Goal: Information Seeking & Learning: Learn about a topic

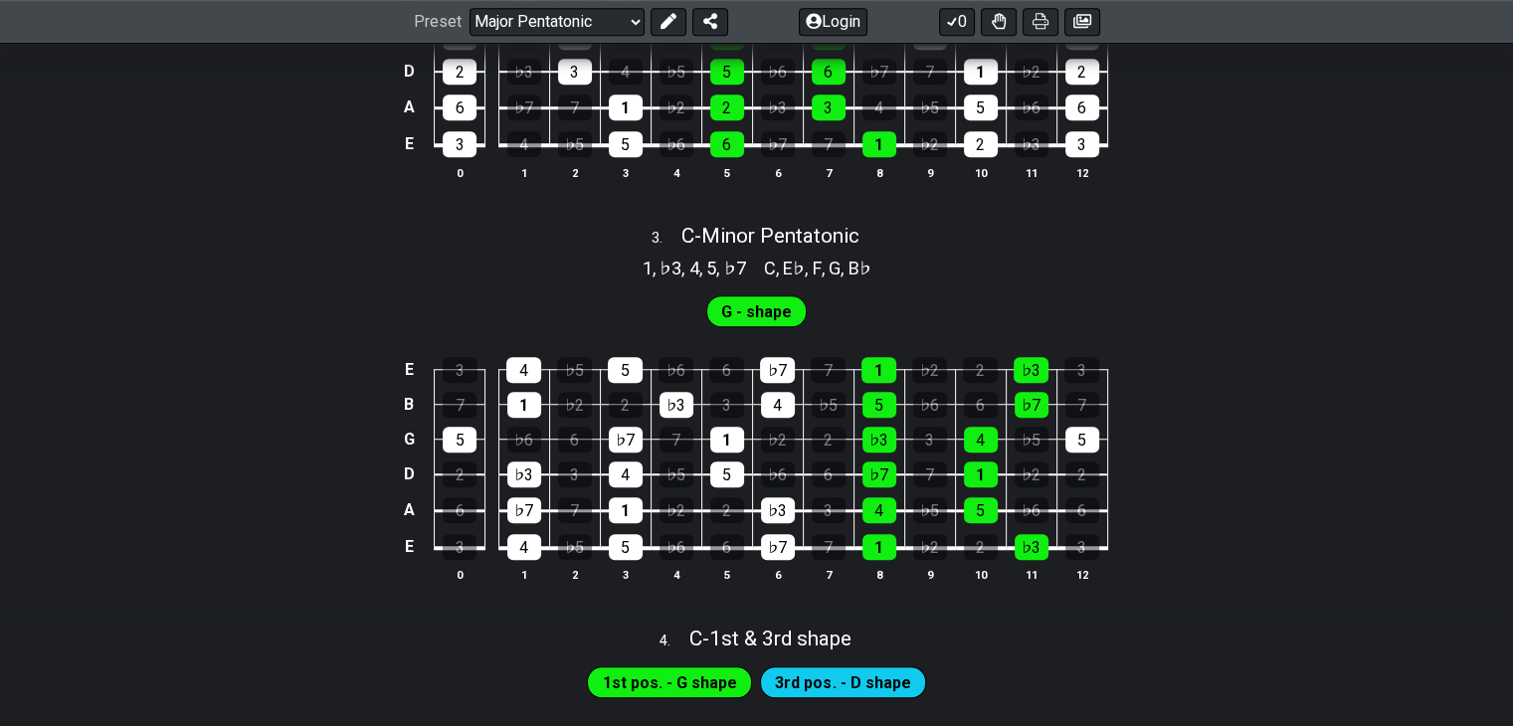
scroll to position [1460, 0]
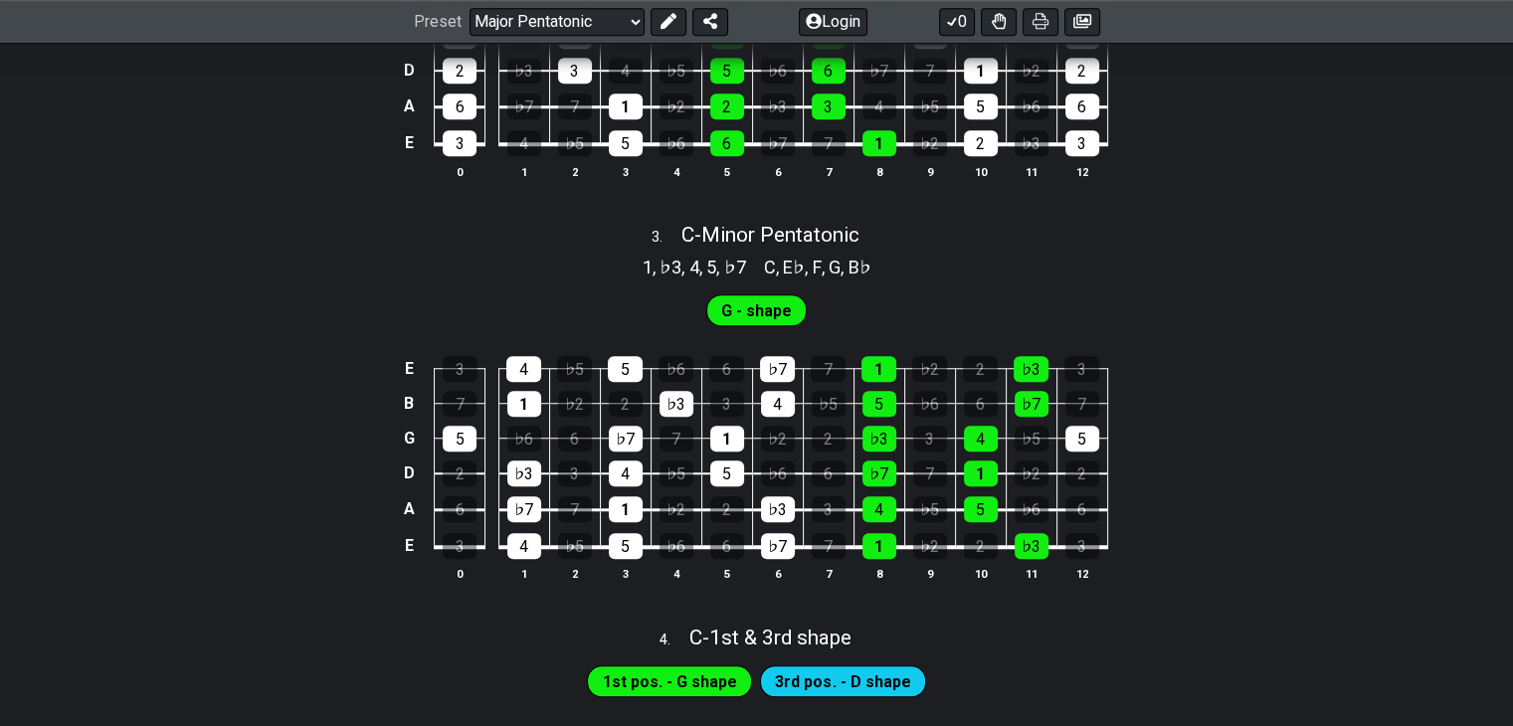
drag, startPoint x: 296, startPoint y: 469, endPoint x: 307, endPoint y: 458, distance: 15.5
click at [307, 458] on div "E 3 4 ♭5 5 ♭6 6 ♭7 7 1 ♭2 2 ♭3 3 B 7 1 ♭2 2 ♭3 3 4 ♭5 5 ♭6 6 ♭7 7 G 5 ♭6 6 ♭7 7…" at bounding box center [756, 469] width 1513 height 279
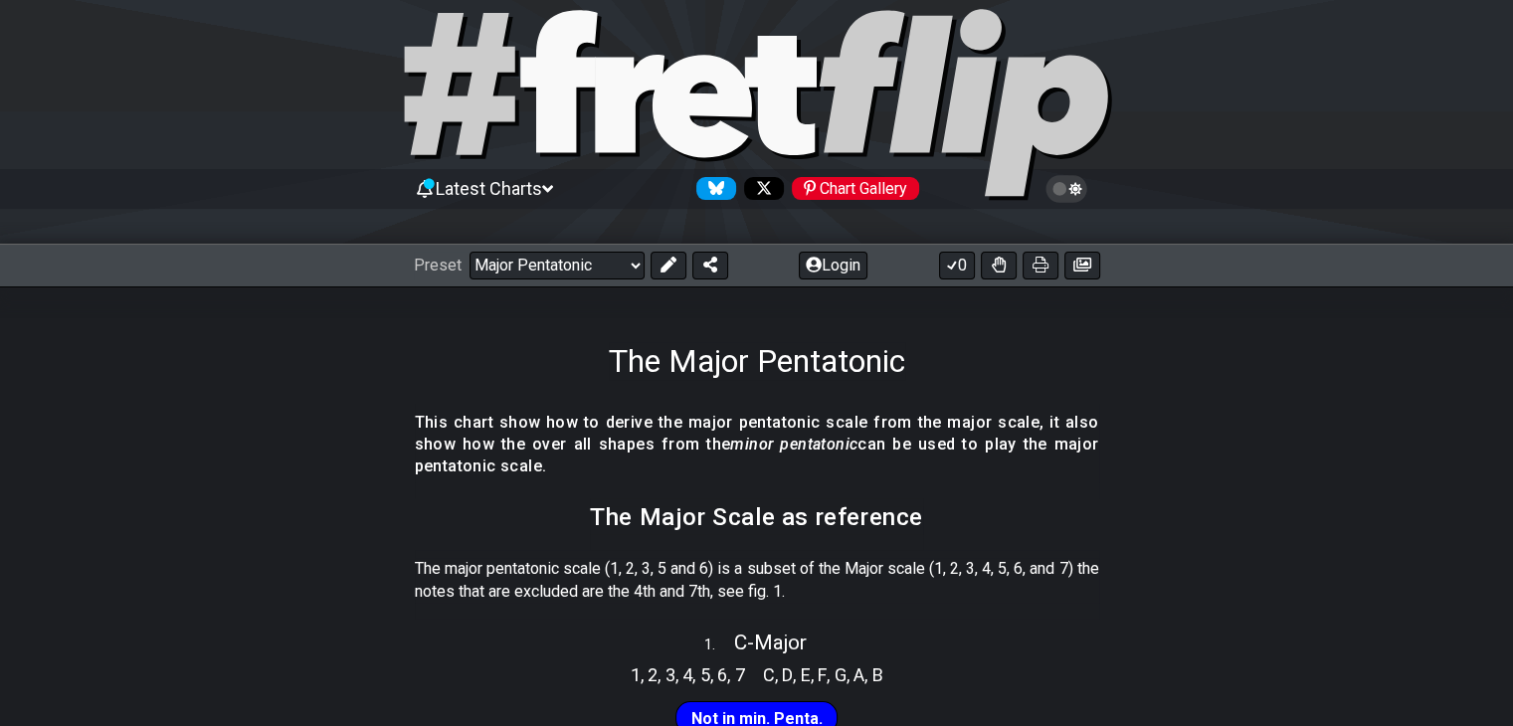
scroll to position [32, 0]
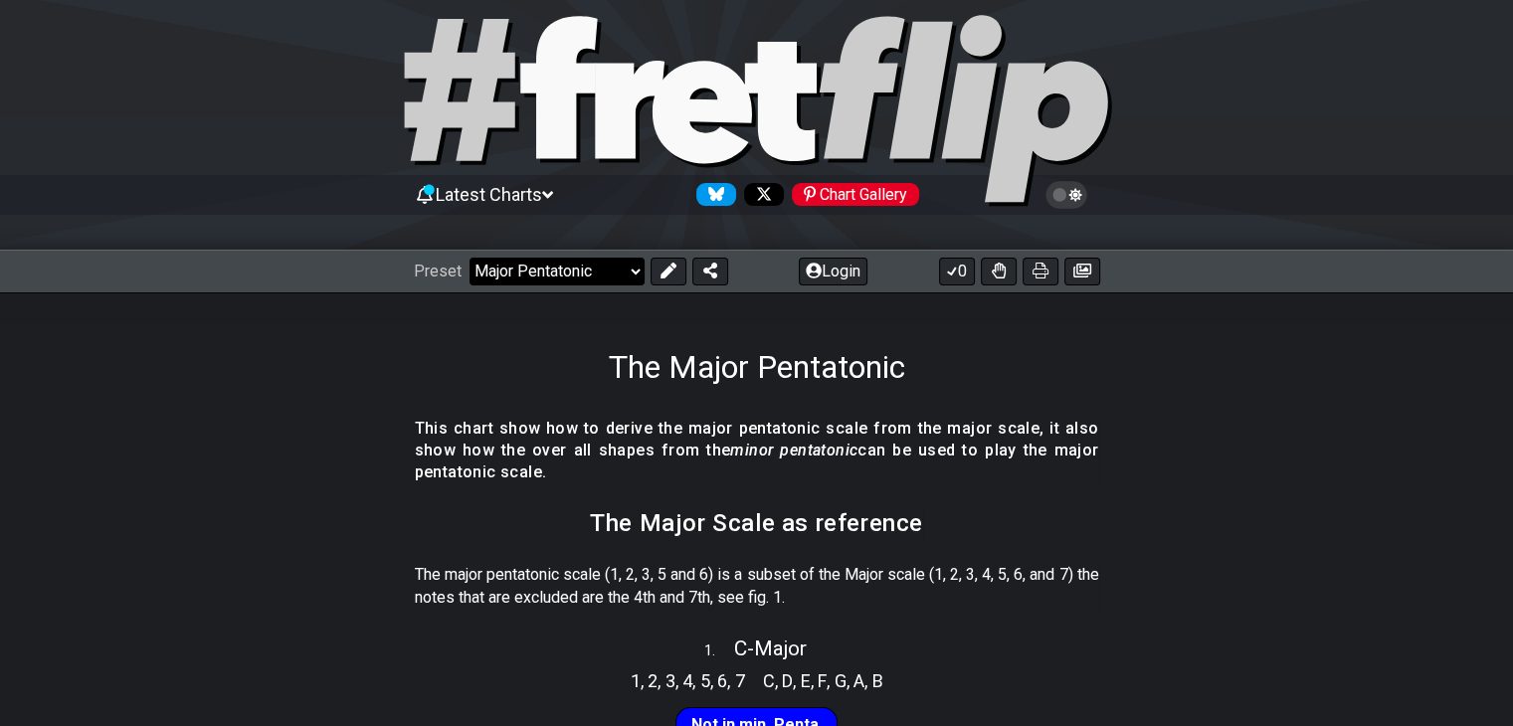
click at [588, 271] on select "Welcome to #fretflip! Initial Preset Custom Preset Minor Pentatonic Major Penta…" at bounding box center [556, 272] width 175 height 28
click at [469, 258] on select "Welcome to #fretflip! Initial Preset Custom Preset Minor Pentatonic Major Penta…" at bounding box center [556, 272] width 175 height 28
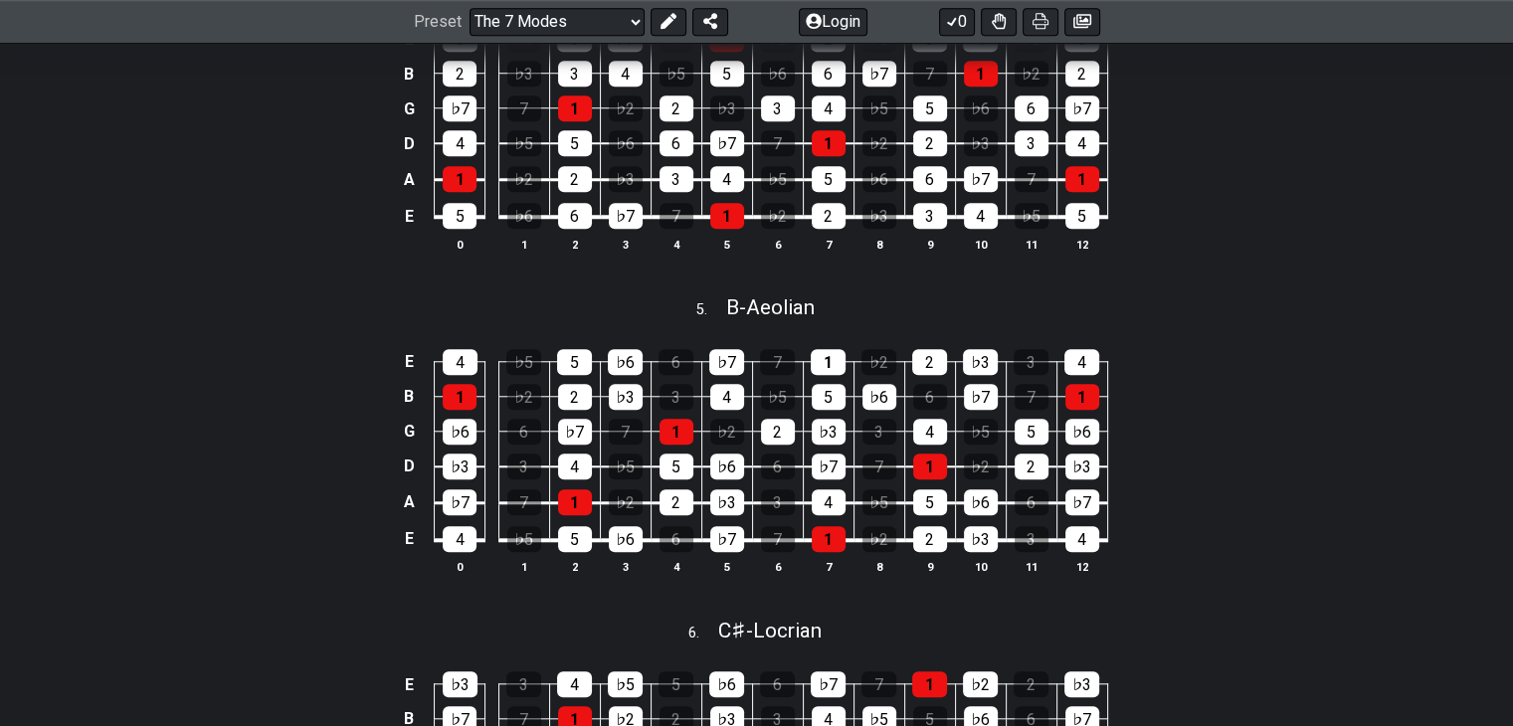
scroll to position [1793, 0]
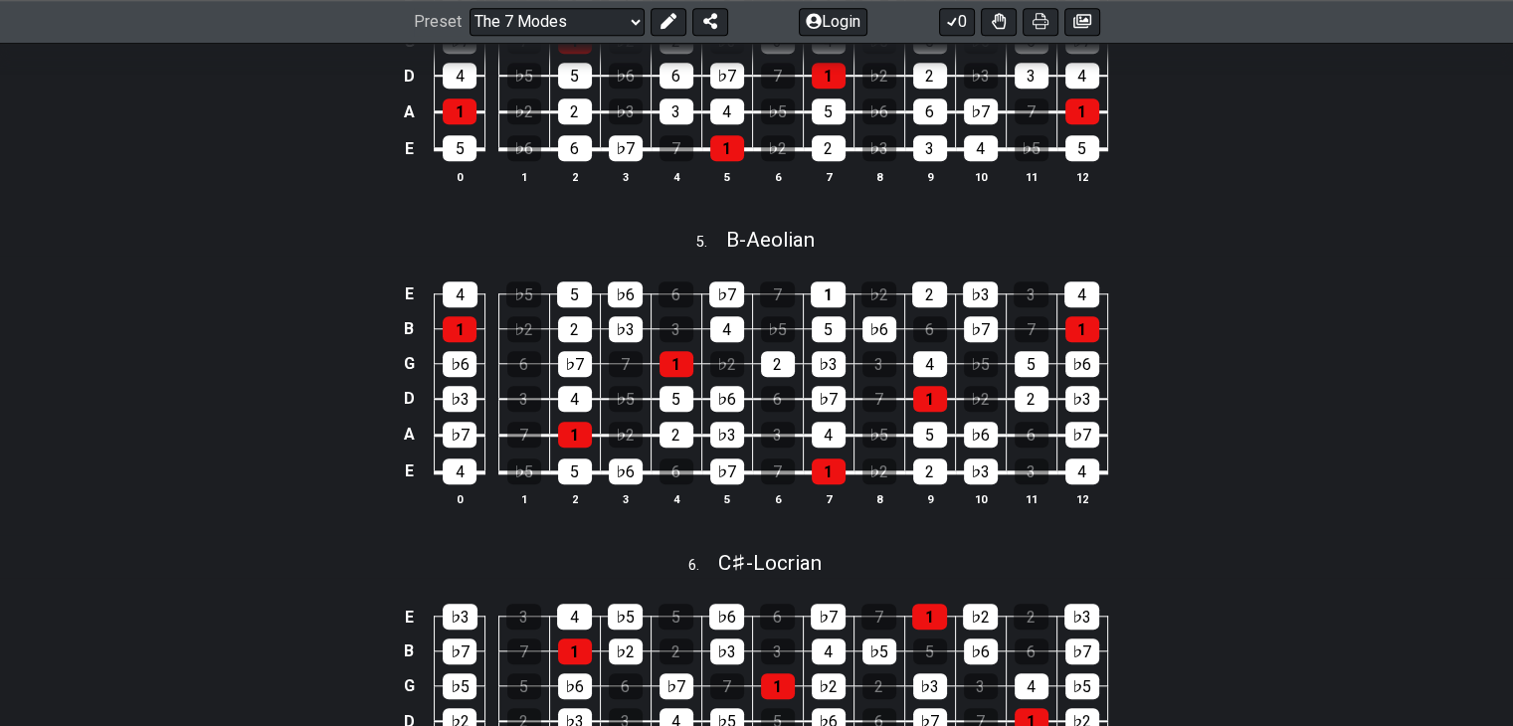
click at [325, 458] on div "E 4 ♭5 5 ♭6 6 ♭7 7 1 ♭2 2 ♭3 3 4 B 1 ♭2 2 ♭3 3 4 ♭5 5 ♭6 6 ♭7 7 1 G ♭6 6 ♭7 7 1…" at bounding box center [756, 395] width 1513 height 279
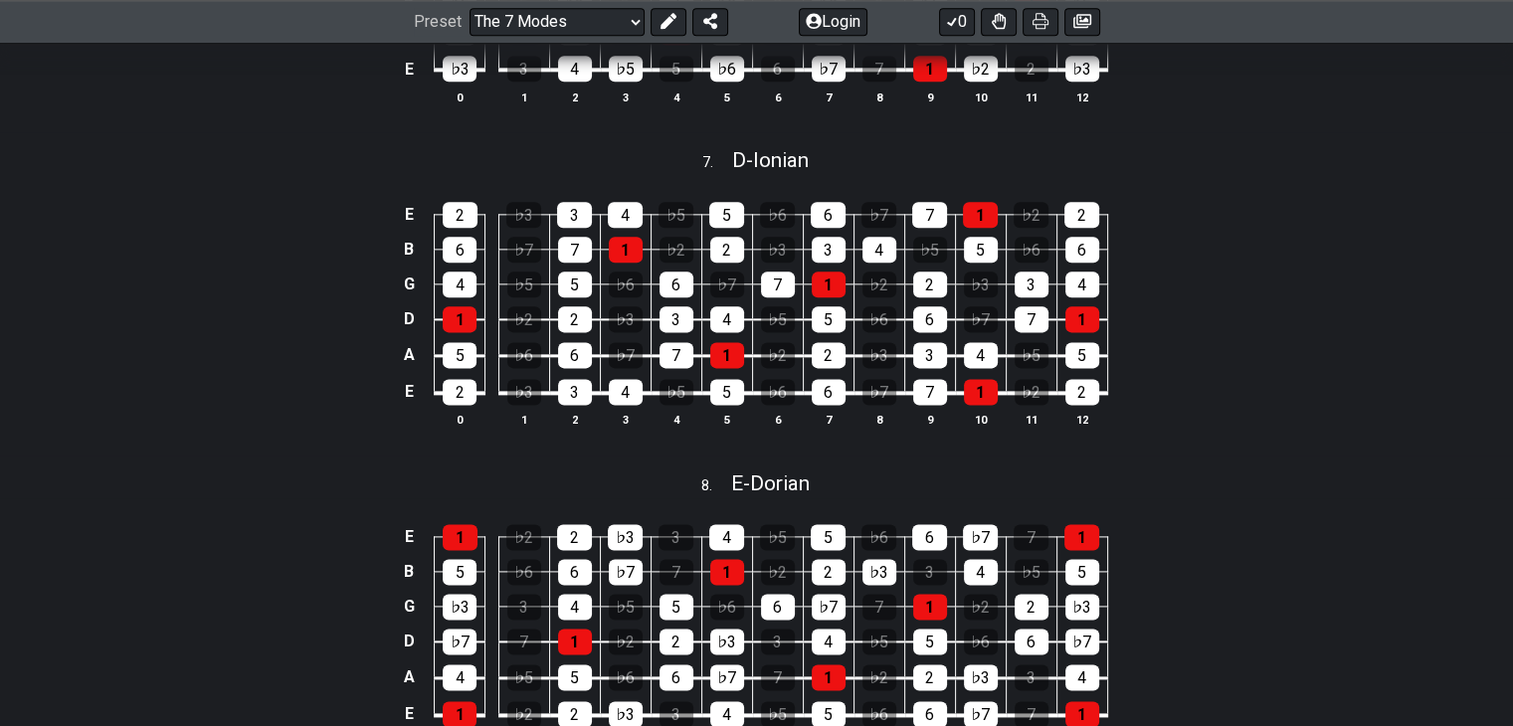
scroll to position [2517, 0]
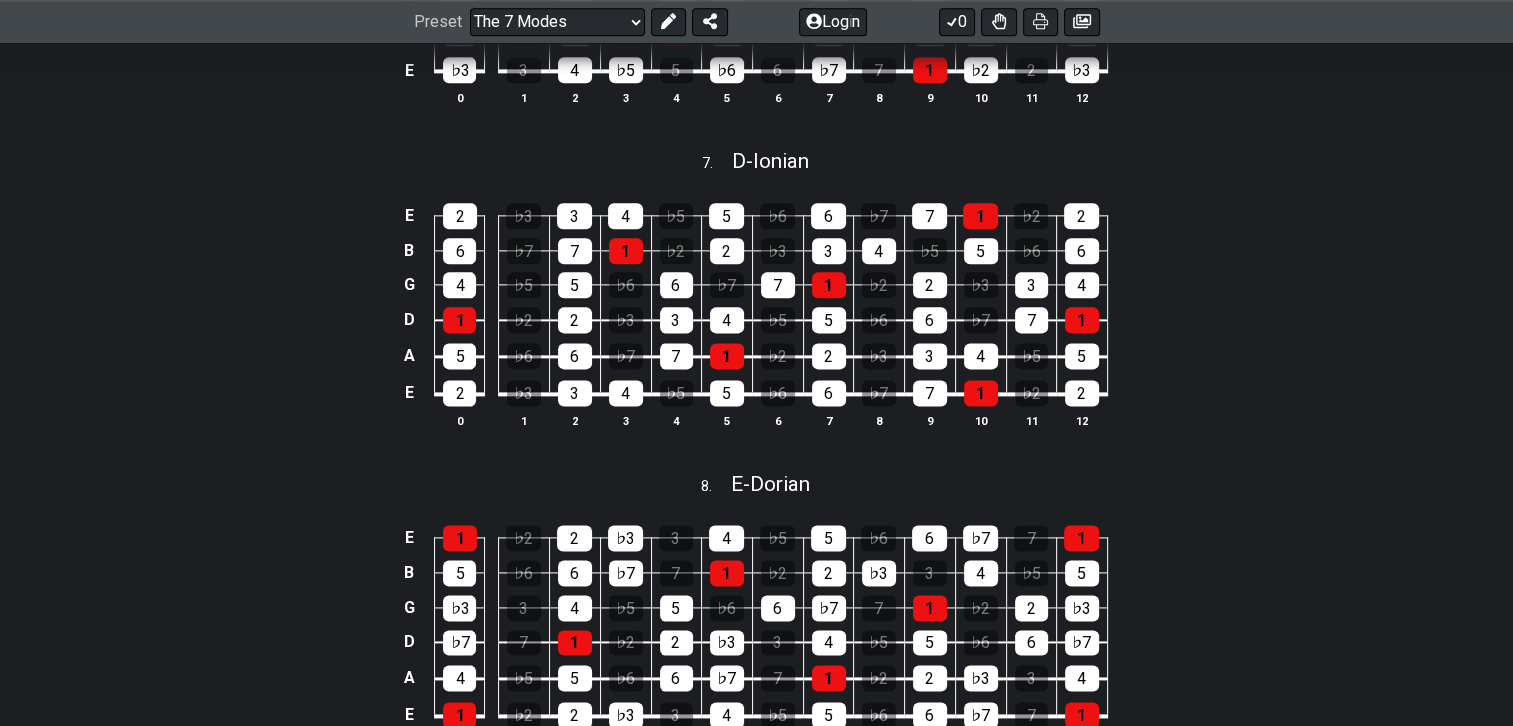
click at [325, 456] on div "E 2 ♭3 3 4 ♭5 5 ♭6 6 ♭7 7 1 ♭2 2 B 6 ♭7 7 1 ♭2 2 ♭3 3 4 ♭5 5 ♭6 6 G 4 ♭5 5 ♭6 6…" at bounding box center [756, 316] width 1513 height 279
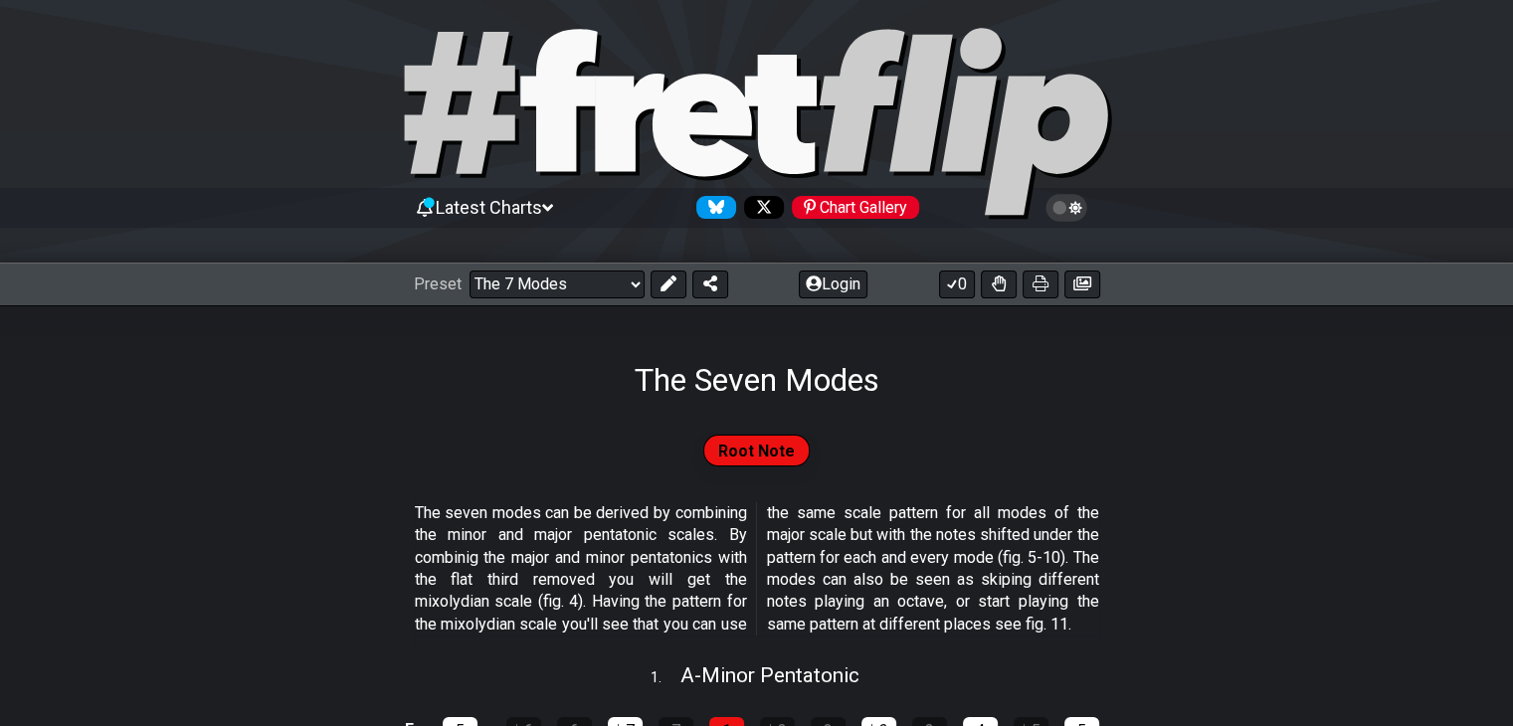
scroll to position [0, 0]
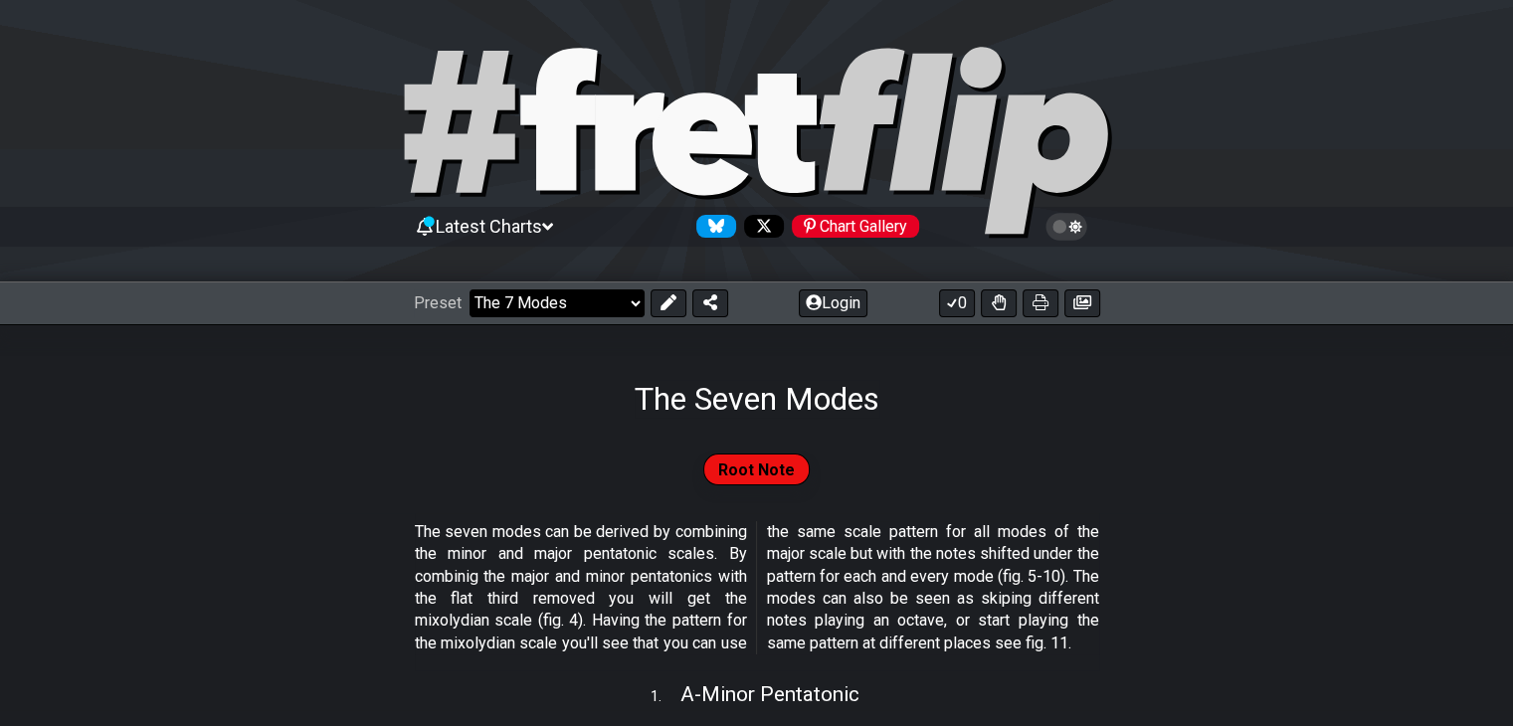
click at [569, 304] on select "Welcome to #fretflip! Initial Preset Custom Preset Minor Pentatonic Major Penta…" at bounding box center [556, 303] width 175 height 28
click at [469, 289] on select "Welcome to #fretflip! Initial Preset Custom Preset Minor Pentatonic Major Penta…" at bounding box center [556, 303] width 175 height 28
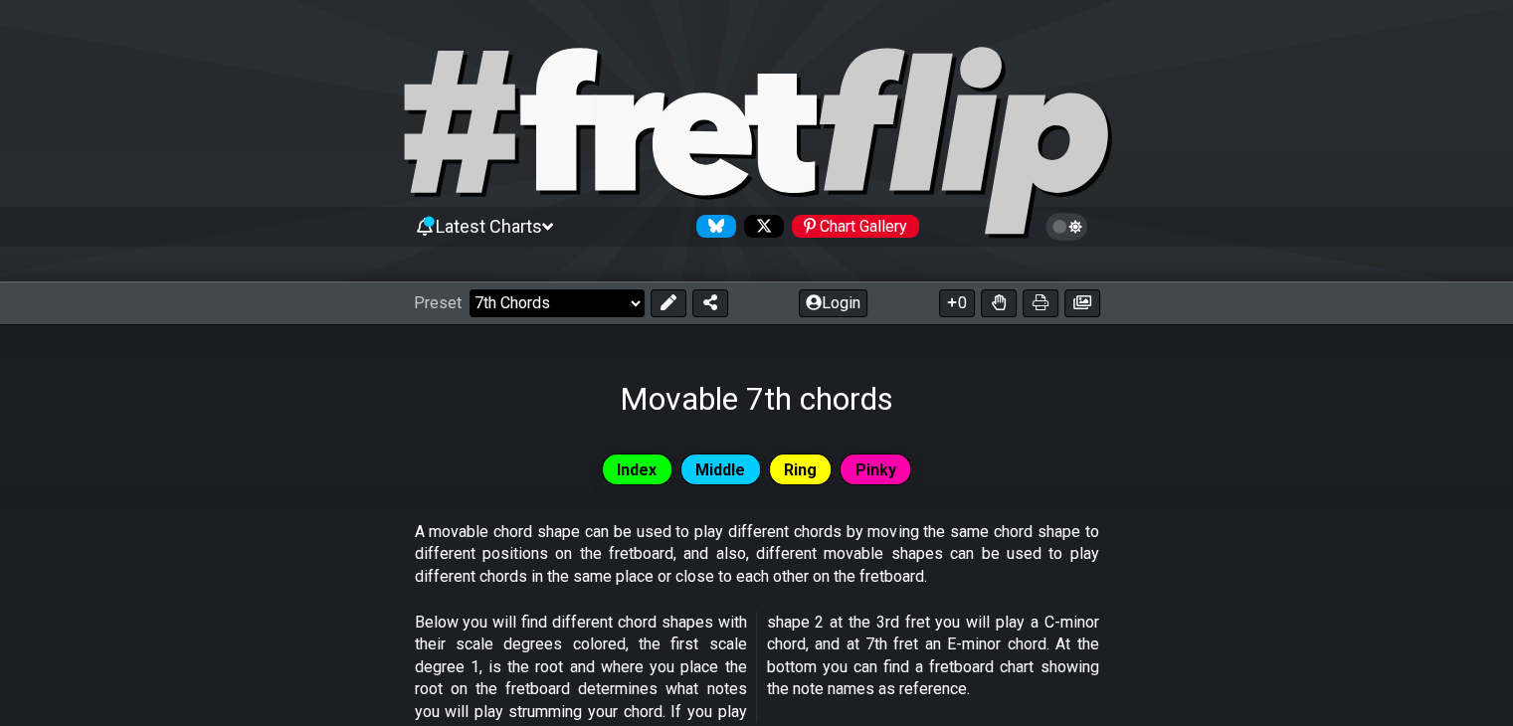
click at [589, 289] on select "Welcome to #fretflip! Initial Preset Custom Preset Minor Pentatonic Major Penta…" at bounding box center [556, 303] width 175 height 28
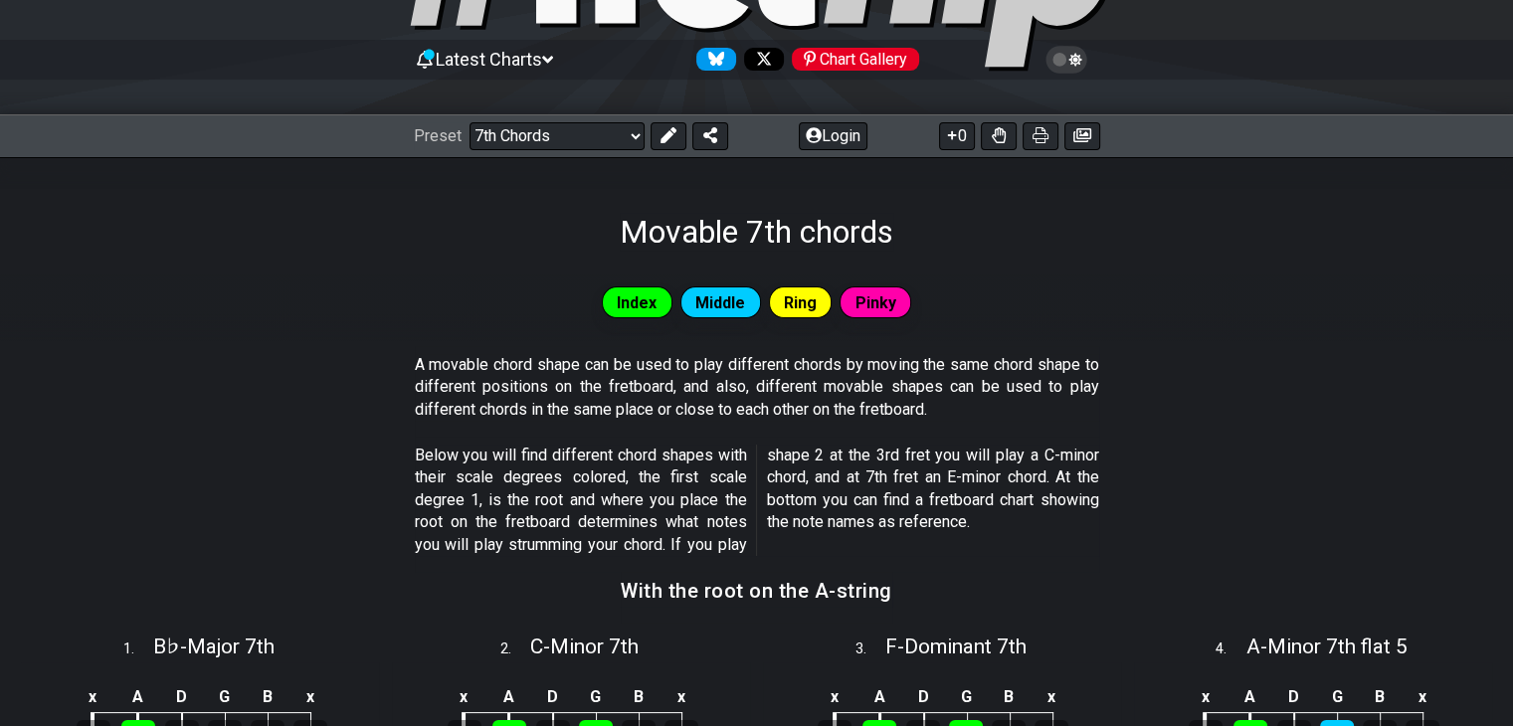
scroll to position [175, 0]
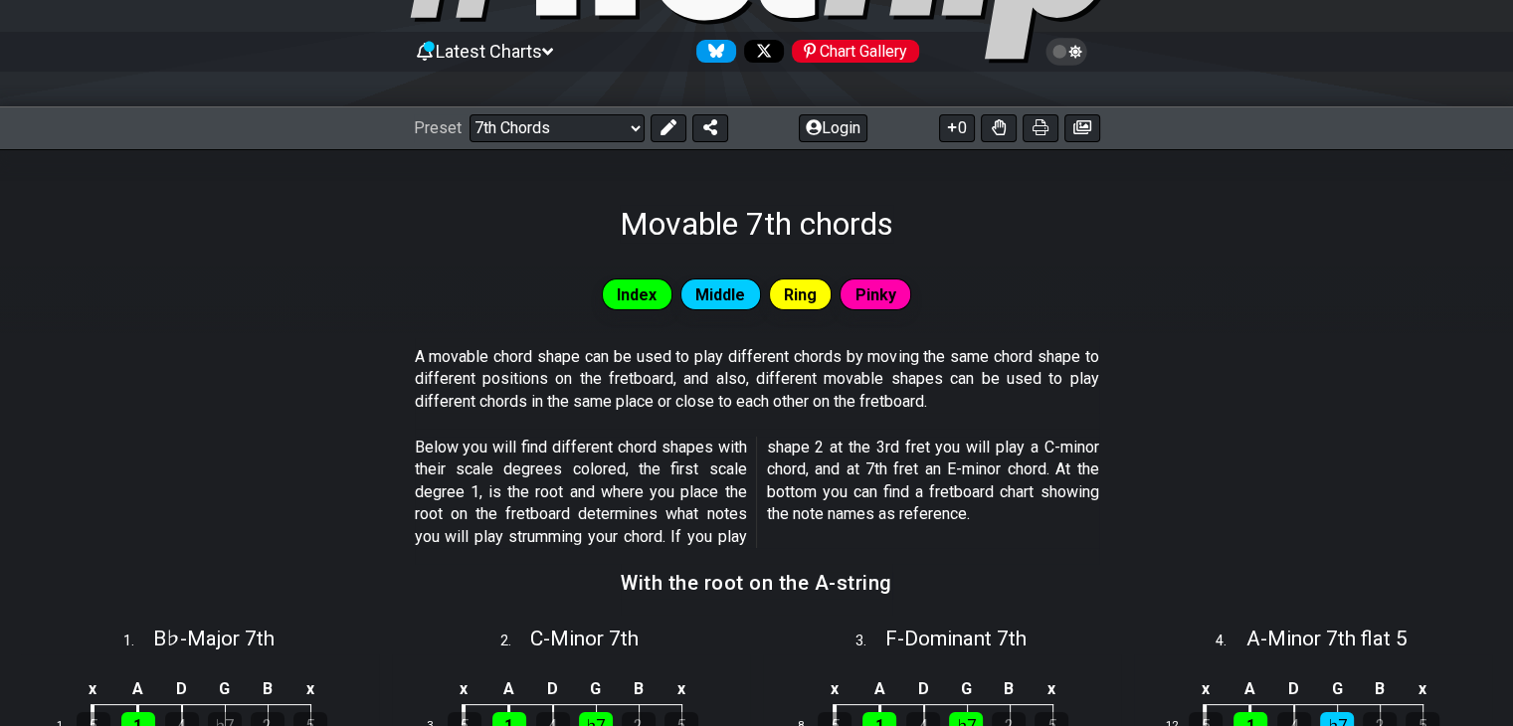
click at [570, 106] on div "Preset Welcome to #fretflip! Initial Preset Custom Preset Minor Pentatonic Majo…" at bounding box center [756, 128] width 1513 height 44
click at [570, 121] on select "Welcome to #fretflip! Initial Preset Custom Preset Minor Pentatonic Major Penta…" at bounding box center [556, 128] width 175 height 28
click at [469, 114] on select "Welcome to #fretflip! Initial Preset Custom Preset Minor Pentatonic Major Penta…" at bounding box center [556, 128] width 175 height 28
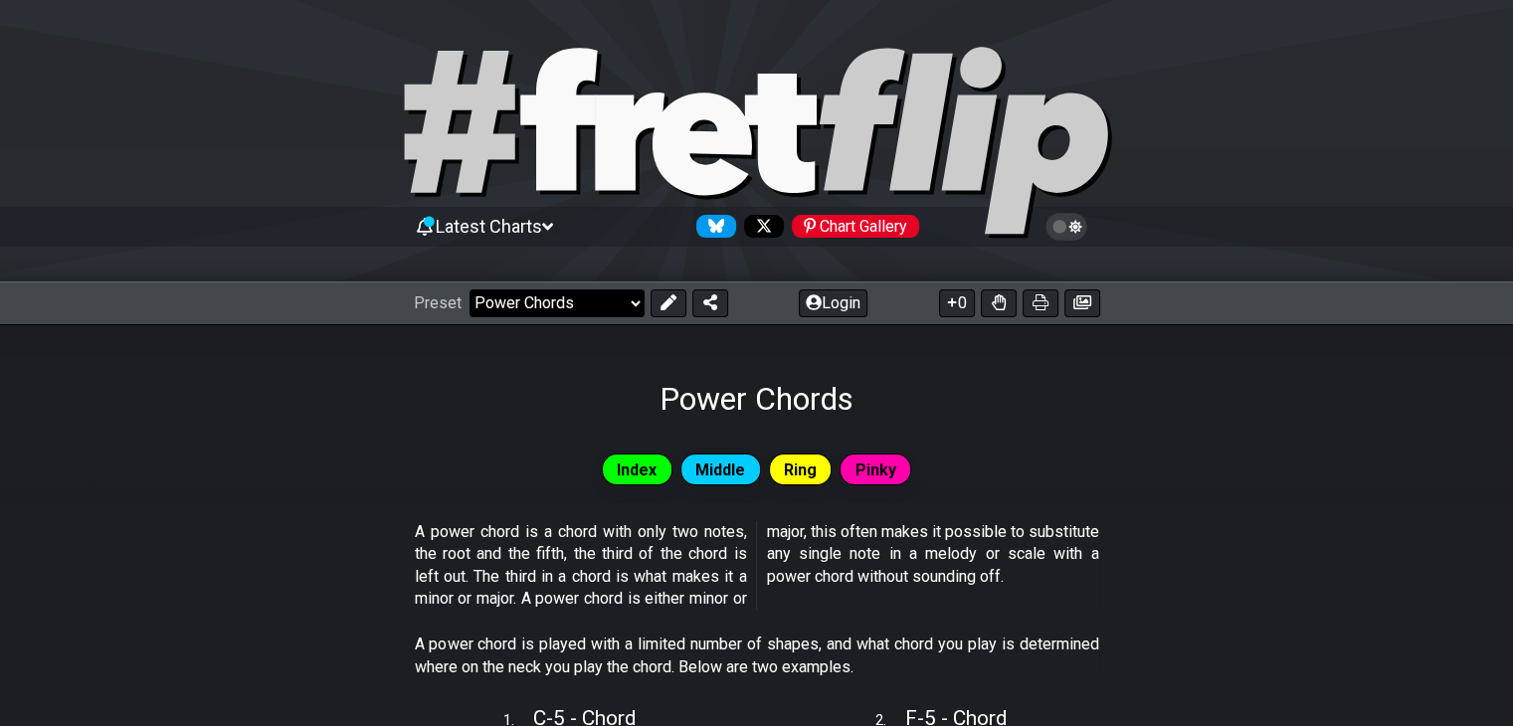
click at [607, 307] on select "Welcome to #fretflip! Initial Preset Custom Preset Minor Pentatonic Major Penta…" at bounding box center [556, 303] width 175 height 28
click at [469, 289] on select "Welcome to #fretflip! Initial Preset Custom Preset Minor Pentatonic Major Penta…" at bounding box center [556, 303] width 175 height 28
select select "/guitar-scales"
select select "C"
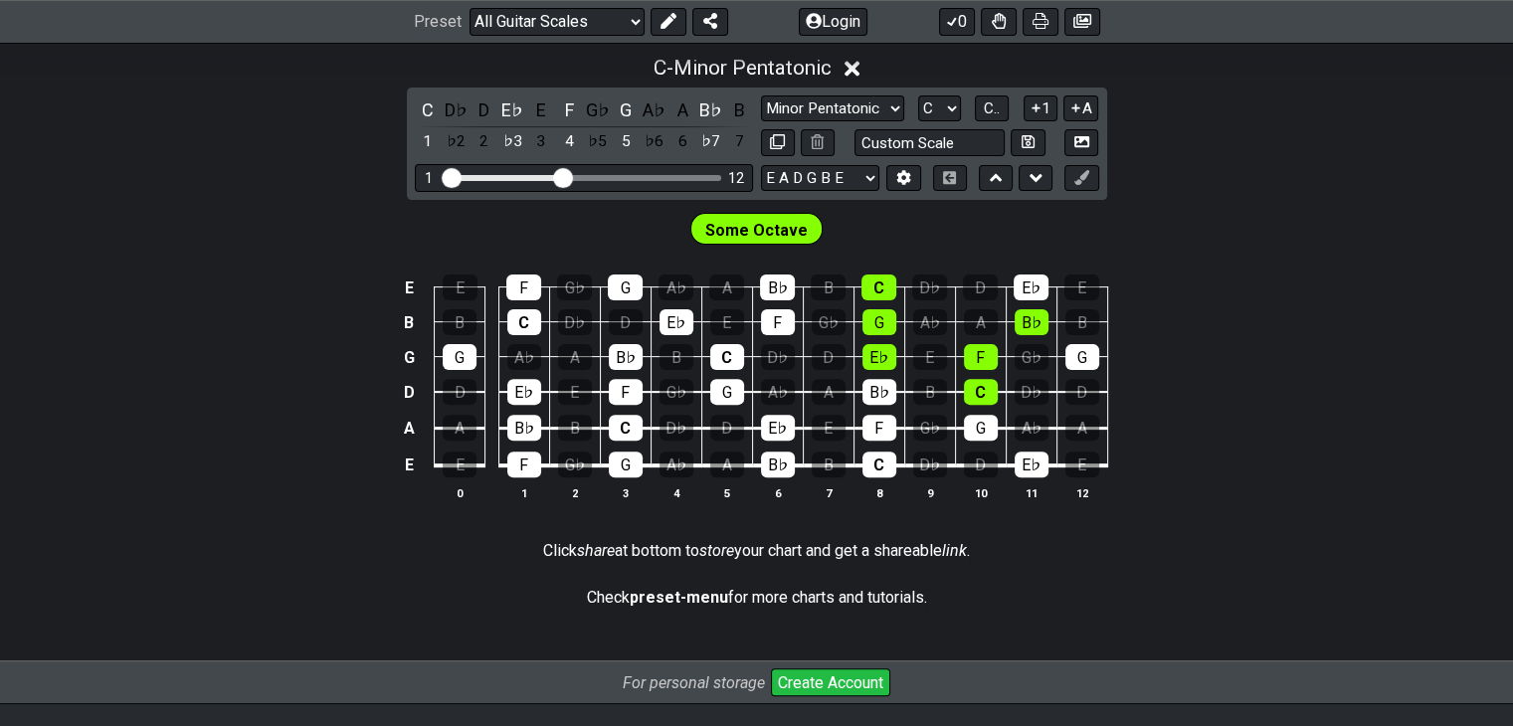
scroll to position [565, 0]
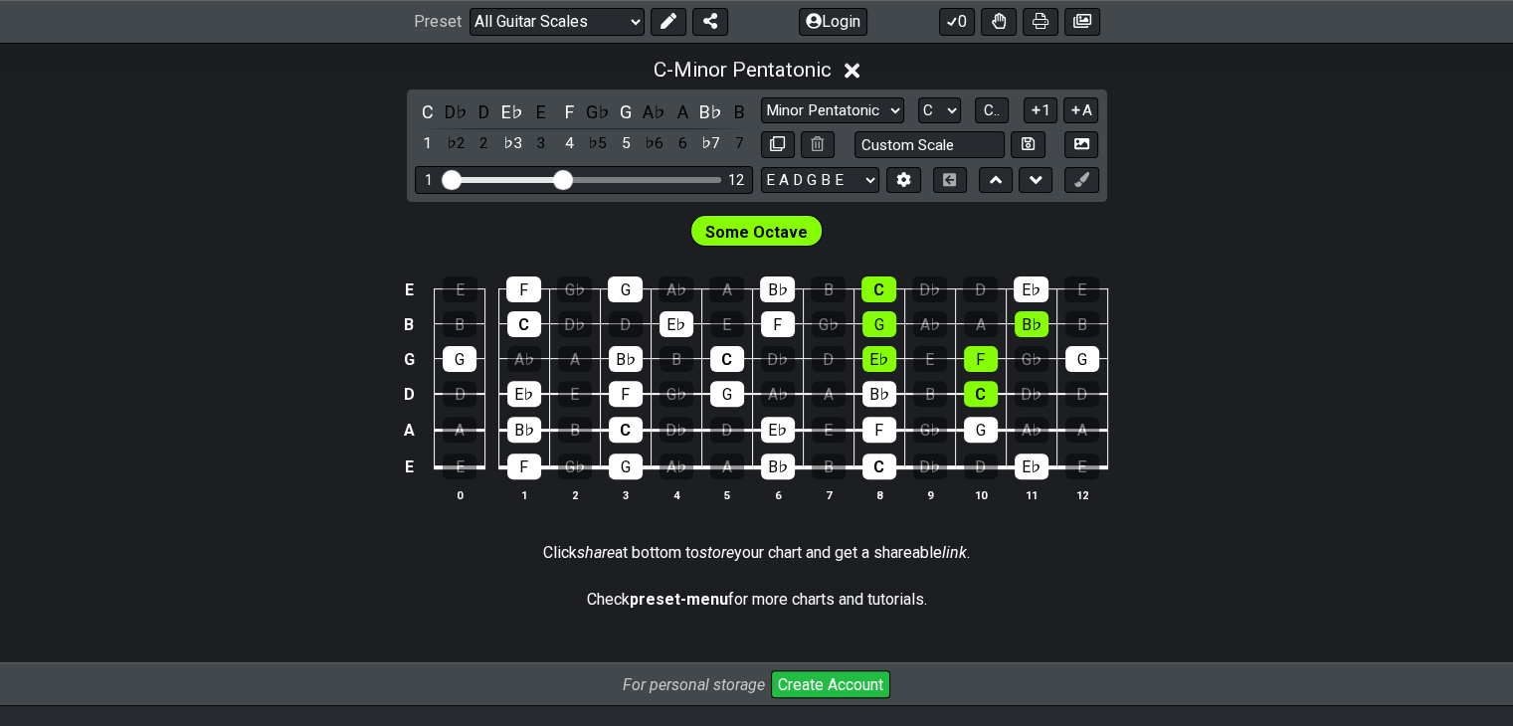
click at [748, 230] on span "Some Octave" at bounding box center [756, 232] width 102 height 29
click at [549, 178] on input "Visible fret range" at bounding box center [584, 178] width 282 height 0
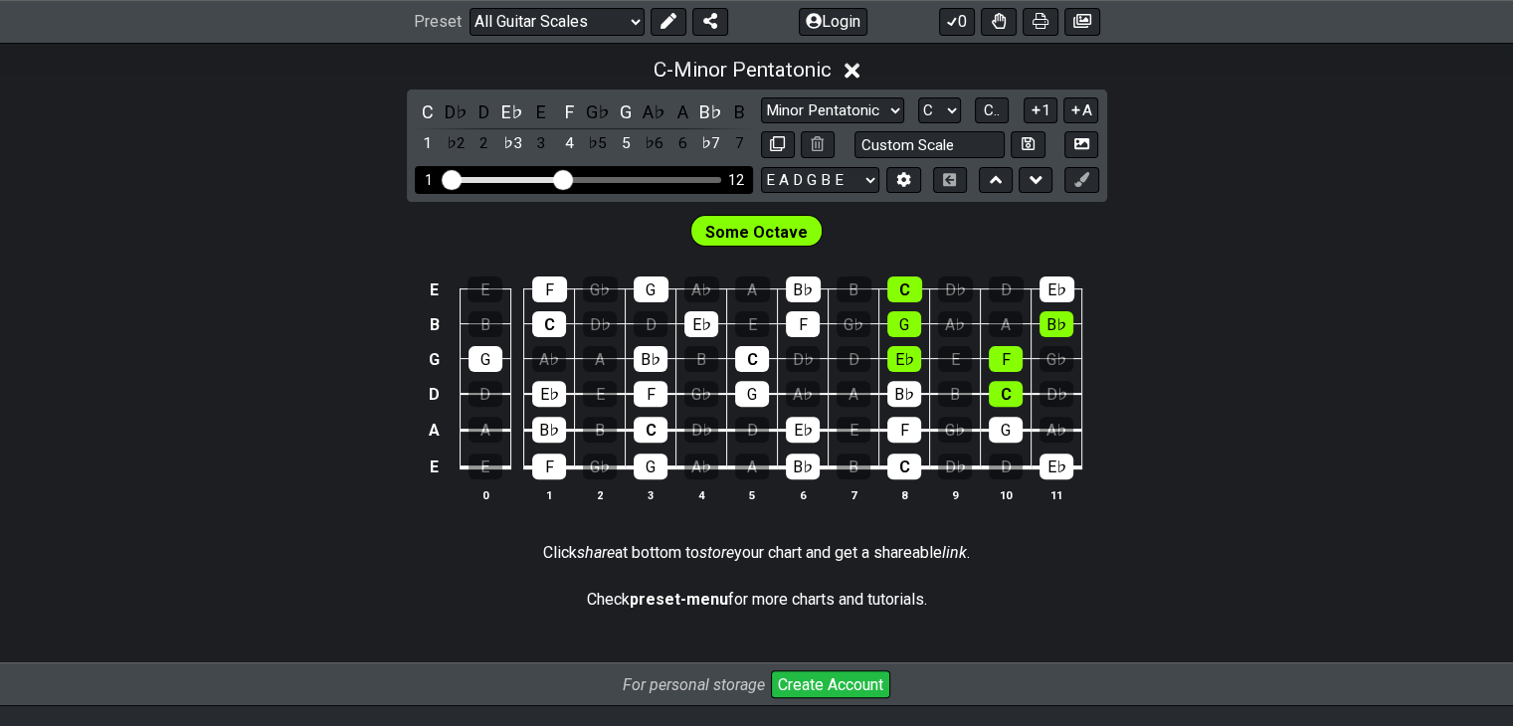
drag, startPoint x: 550, startPoint y: 178, endPoint x: 559, endPoint y: 172, distance: 10.8
click at [559, 178] on input "Visible fret range" at bounding box center [584, 178] width 282 height 0
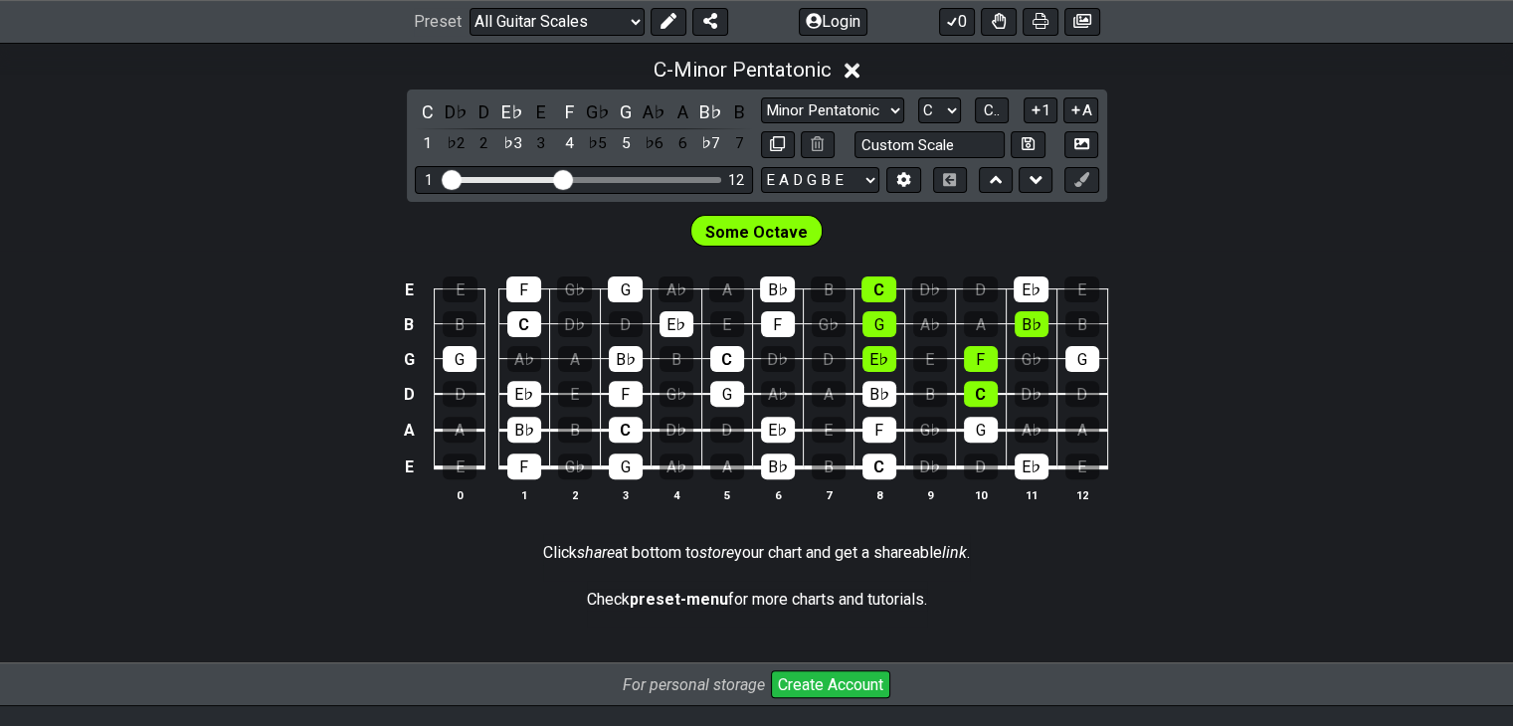
click at [342, 414] on div "E E F G♭ G A♭ A B♭ B C D♭ D E♭ E B B C D♭ D E♭ E F G♭ G A♭ A B♭ B G G A♭ A B♭ B…" at bounding box center [756, 390] width 1513 height 279
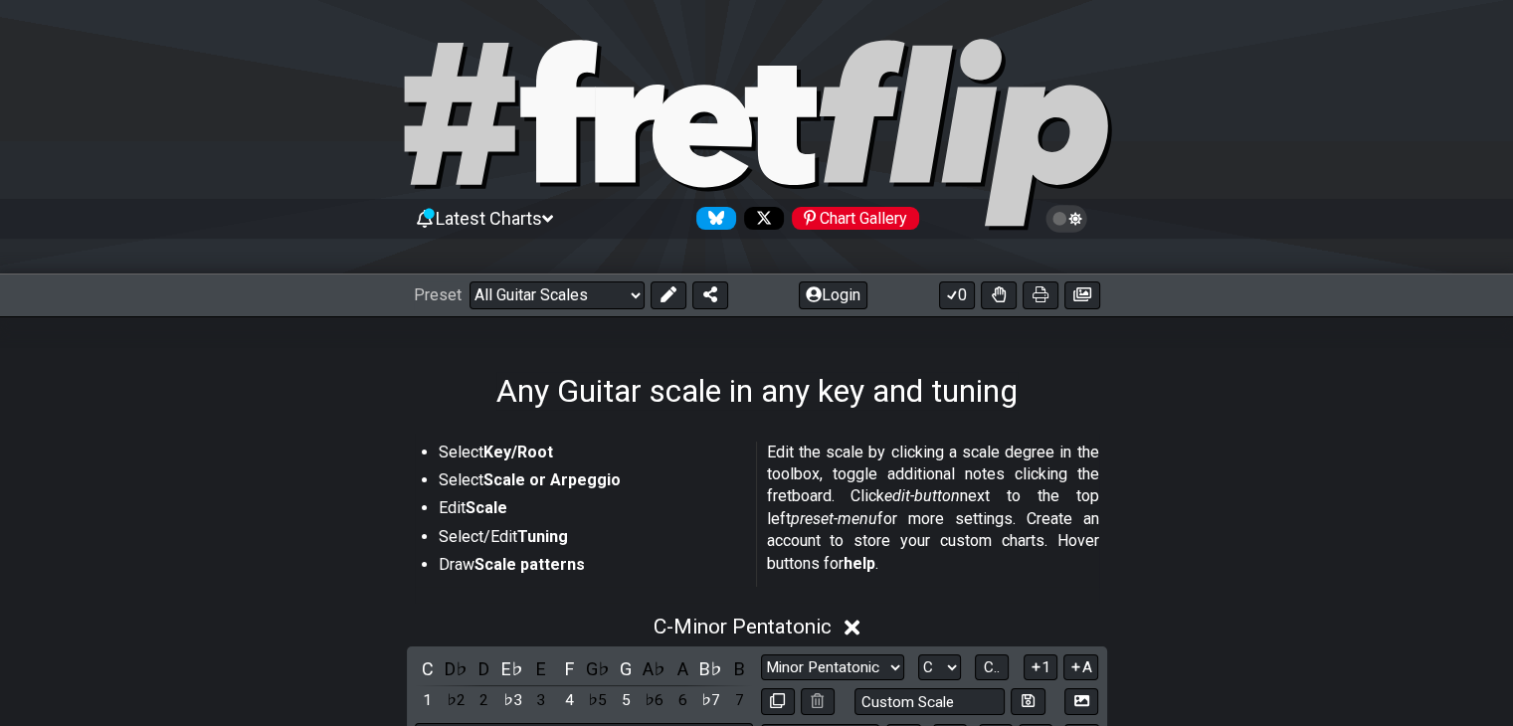
scroll to position [89, 0]
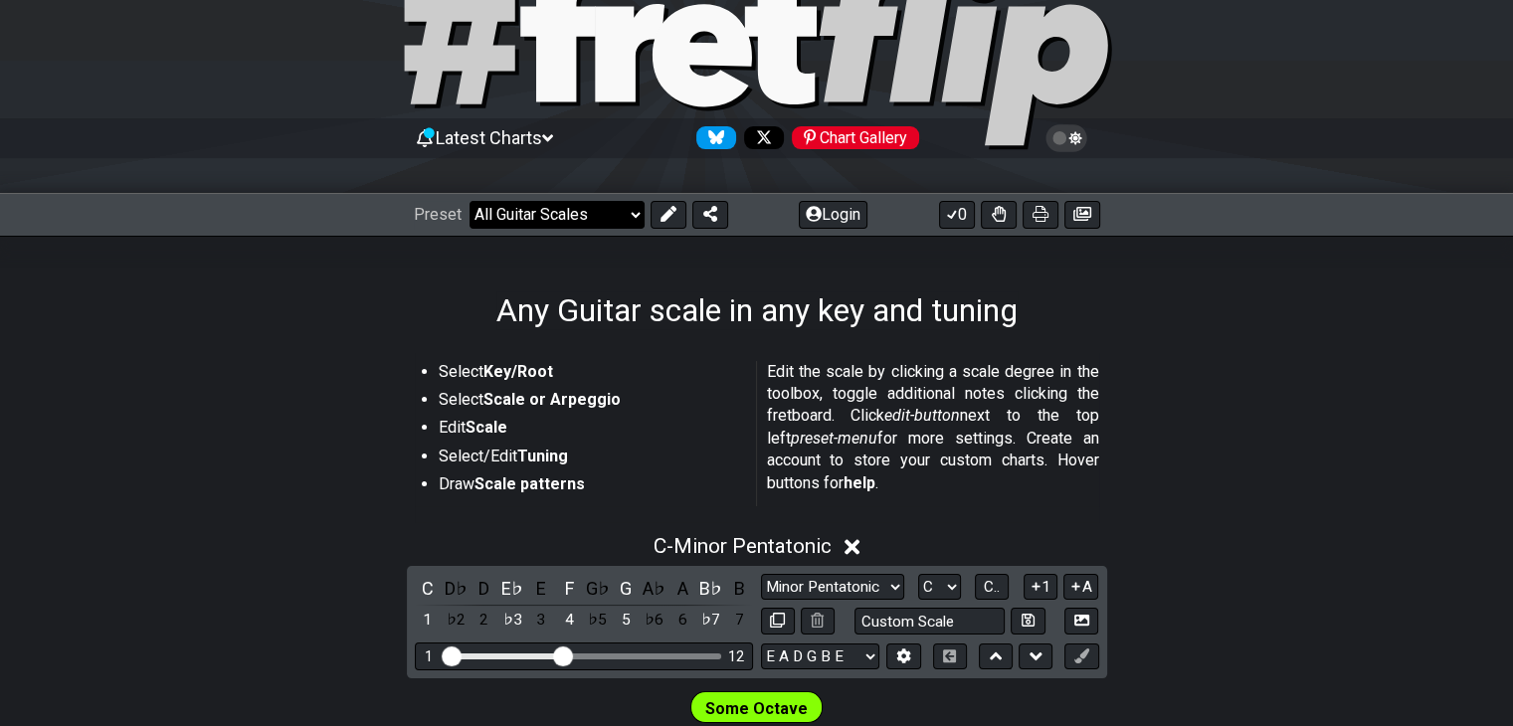
click at [615, 217] on select "Welcome to #fretflip! Initial Preset Custom Preset Minor Pentatonic Major Penta…" at bounding box center [556, 215] width 175 height 28
click at [469, 201] on select "Welcome to #fretflip! Initial Preset Custom Preset Minor Pentatonic Major Penta…" at bounding box center [556, 215] width 175 height 28
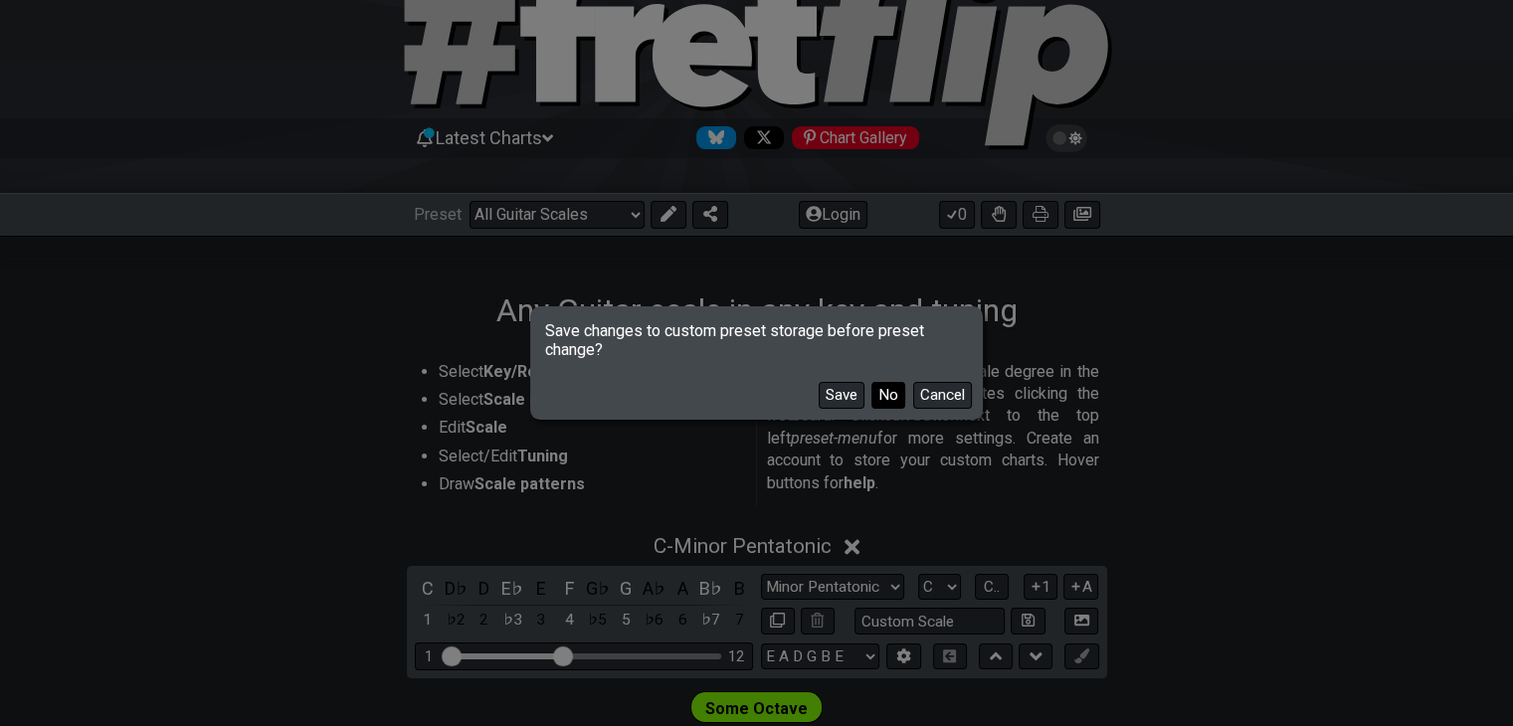
click at [883, 394] on button "No" at bounding box center [888, 395] width 34 height 27
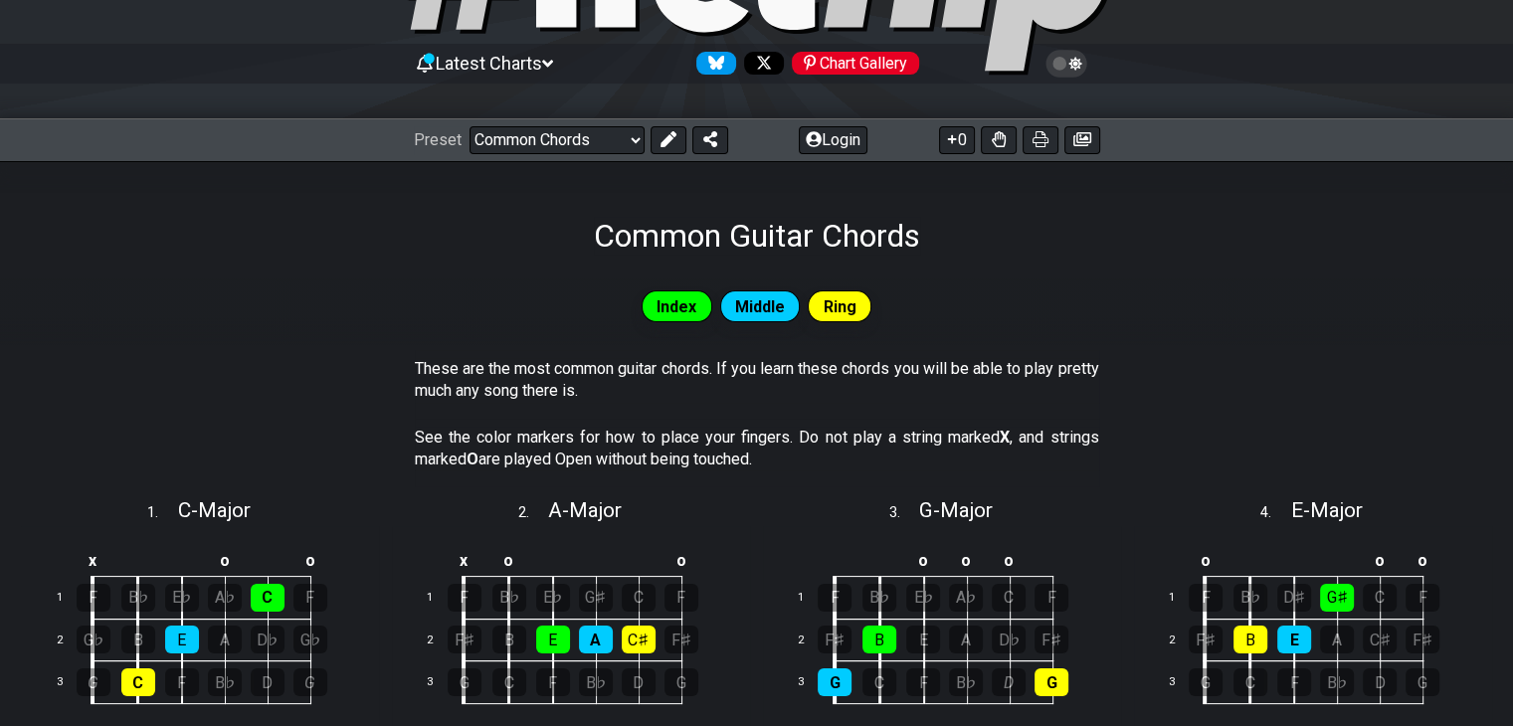
scroll to position [163, 0]
click at [621, 141] on select "Welcome to #fretflip! Initial Preset Custom Preset Minor Pentatonic Major Penta…" at bounding box center [556, 140] width 175 height 28
click at [469, 126] on select "Welcome to #fretflip! Initial Preset Custom Preset Minor Pentatonic Major Penta…" at bounding box center [556, 140] width 175 height 28
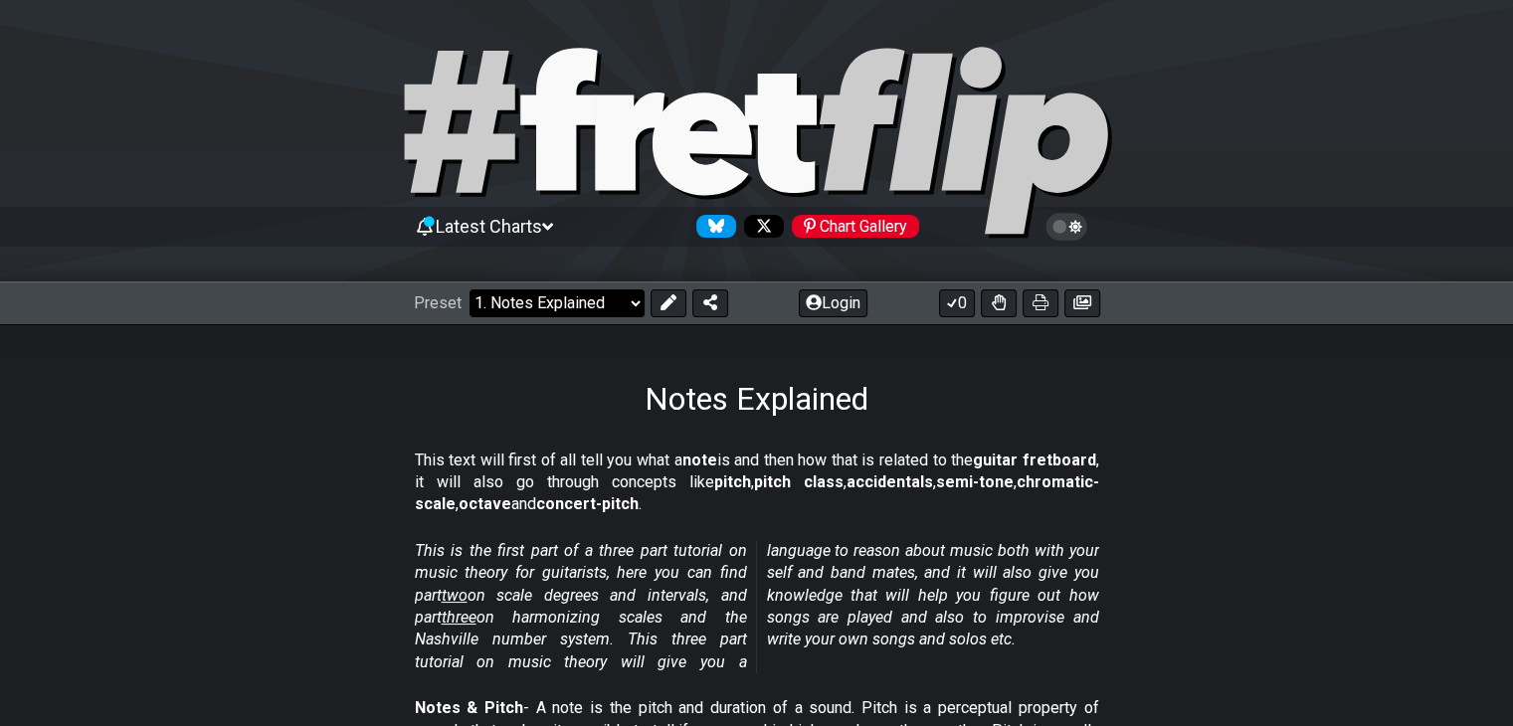
click at [604, 293] on select "Welcome to #fretflip! Initial Preset Custom Preset Minor Pentatonic Major Penta…" at bounding box center [556, 303] width 175 height 28
click at [469, 289] on select "Welcome to #fretflip! Initial Preset Custom Preset Minor Pentatonic Major Penta…" at bounding box center [556, 303] width 175 height 28
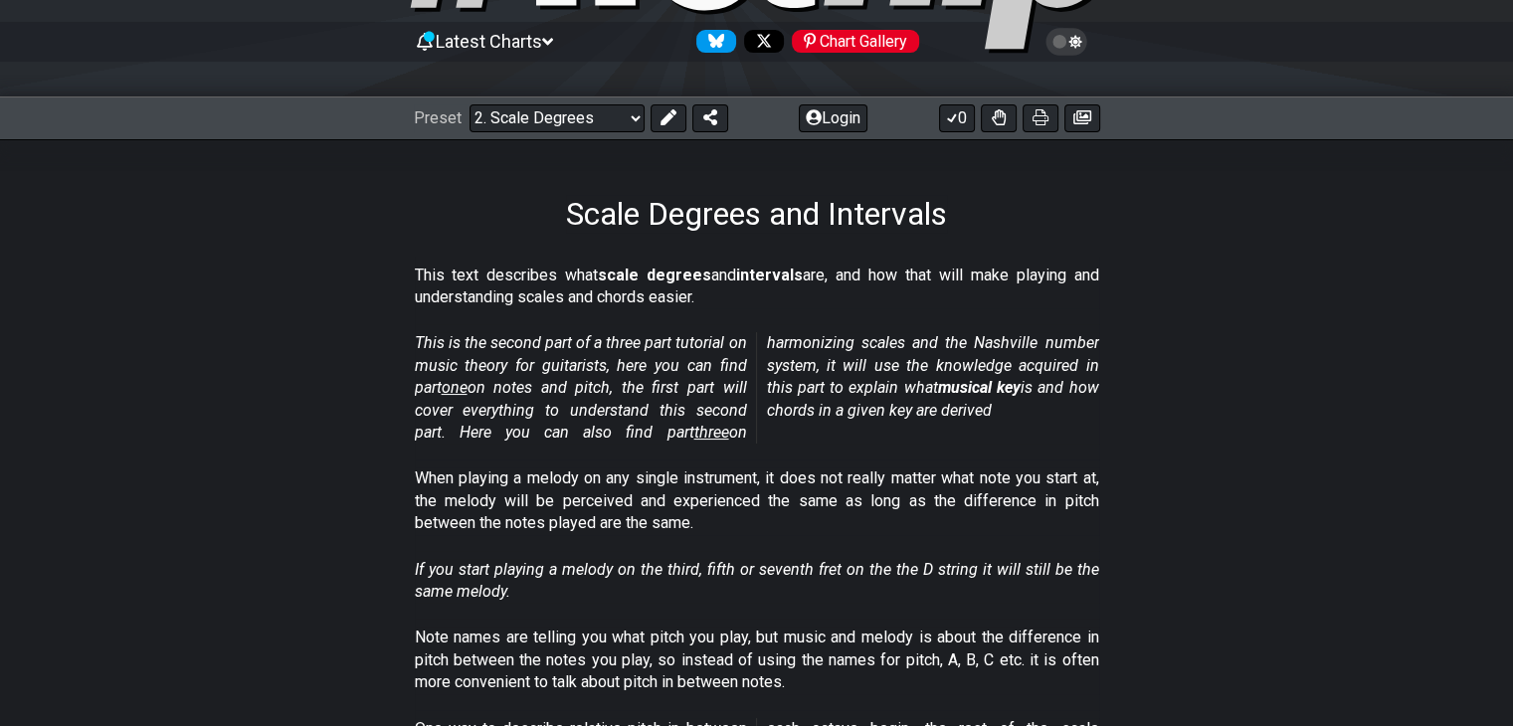
scroll to position [183, 0]
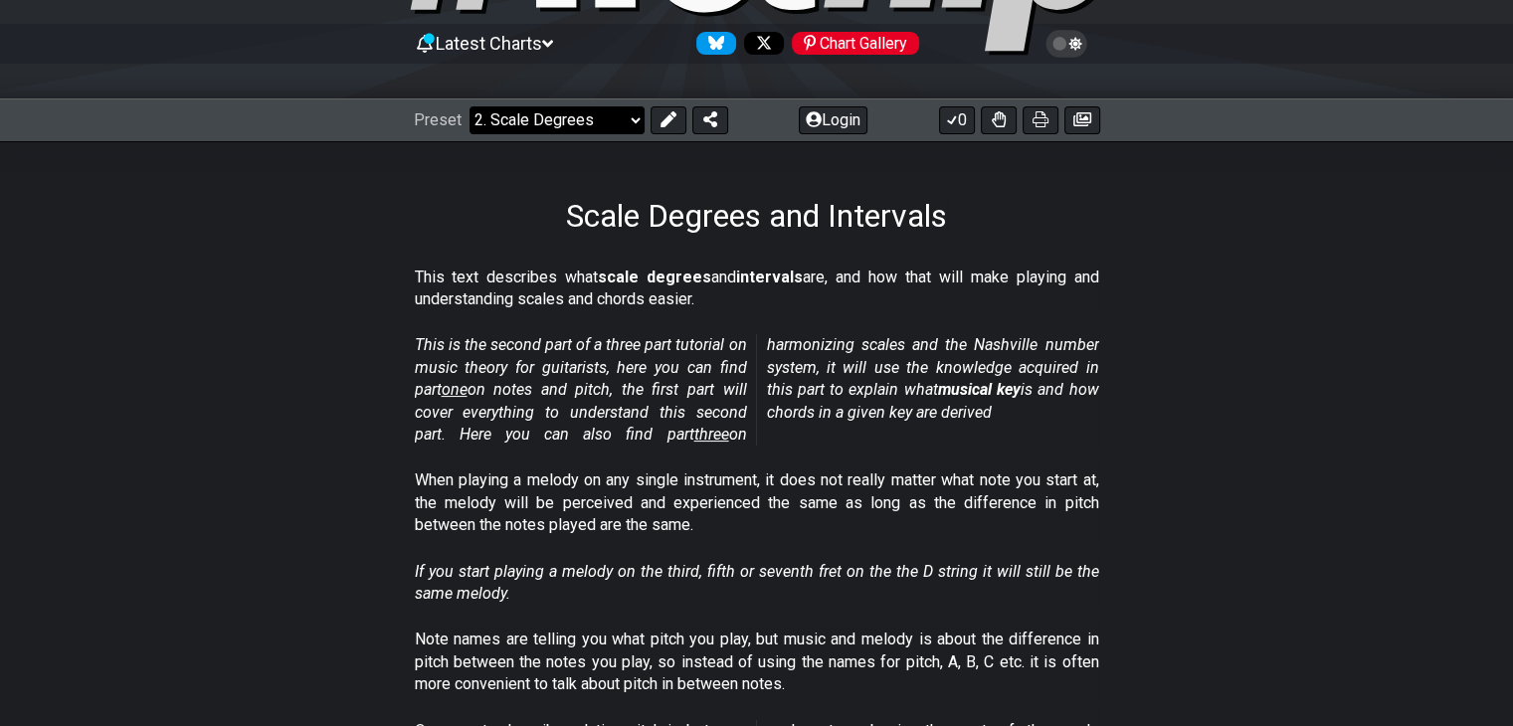
click at [572, 113] on select "Welcome to #fretflip! Initial Preset Custom Preset Minor Pentatonic Major Penta…" at bounding box center [556, 120] width 175 height 28
click at [469, 106] on select "Welcome to #fretflip! Initial Preset Custom Preset Minor Pentatonic Major Penta…" at bounding box center [556, 120] width 175 height 28
select select "/scale-degrees-and-intervals"
select select "A"
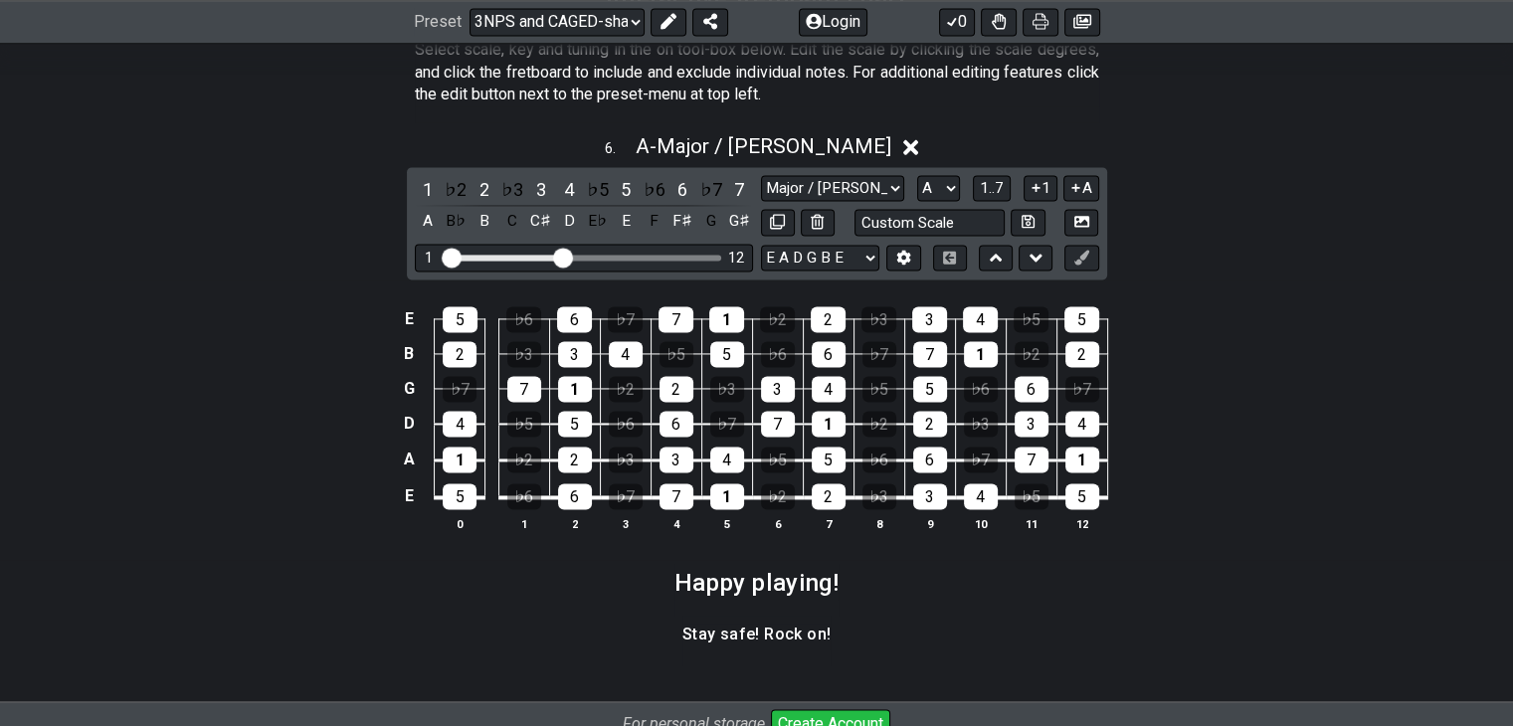
scroll to position [2936, 0]
click at [513, 223] on div "C" at bounding box center [512, 221] width 26 height 27
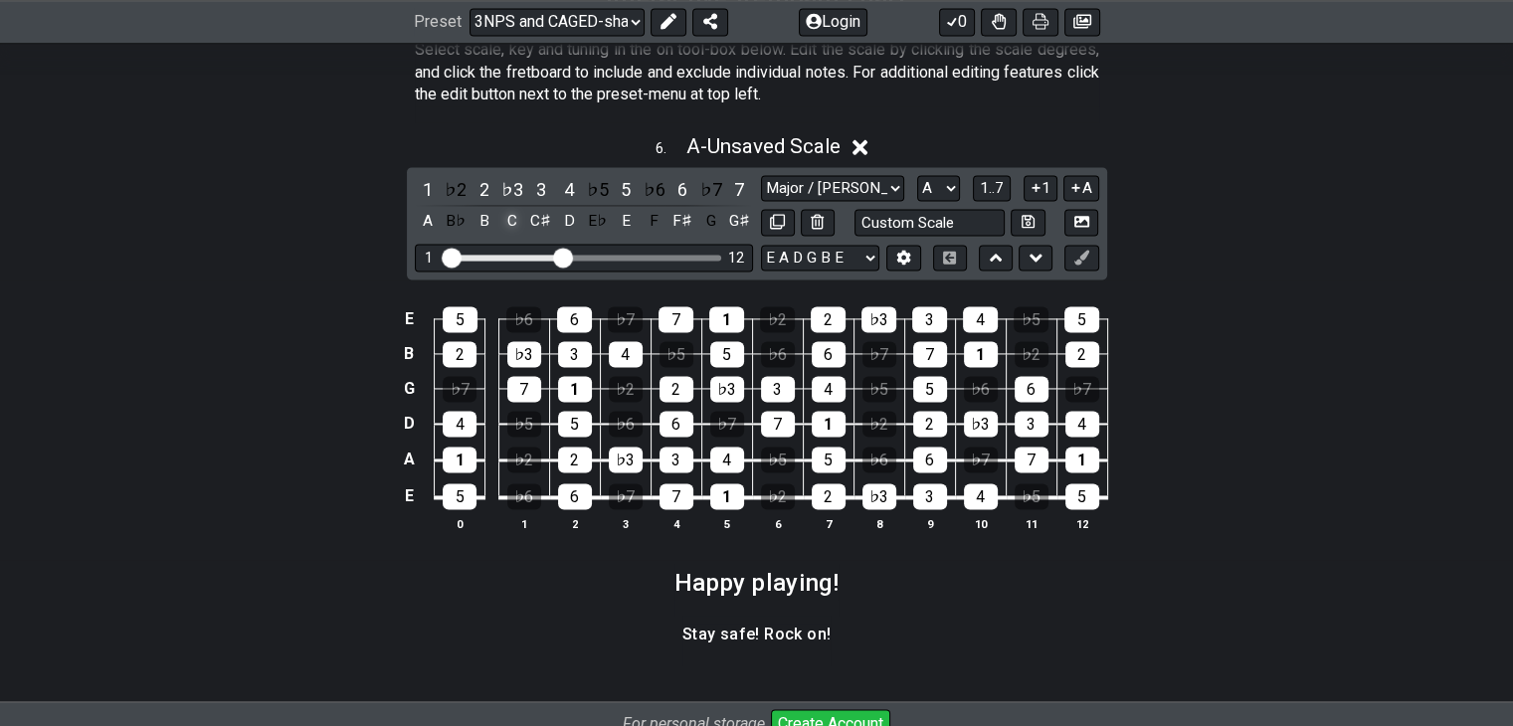
click at [513, 218] on div "C" at bounding box center [512, 221] width 26 height 27
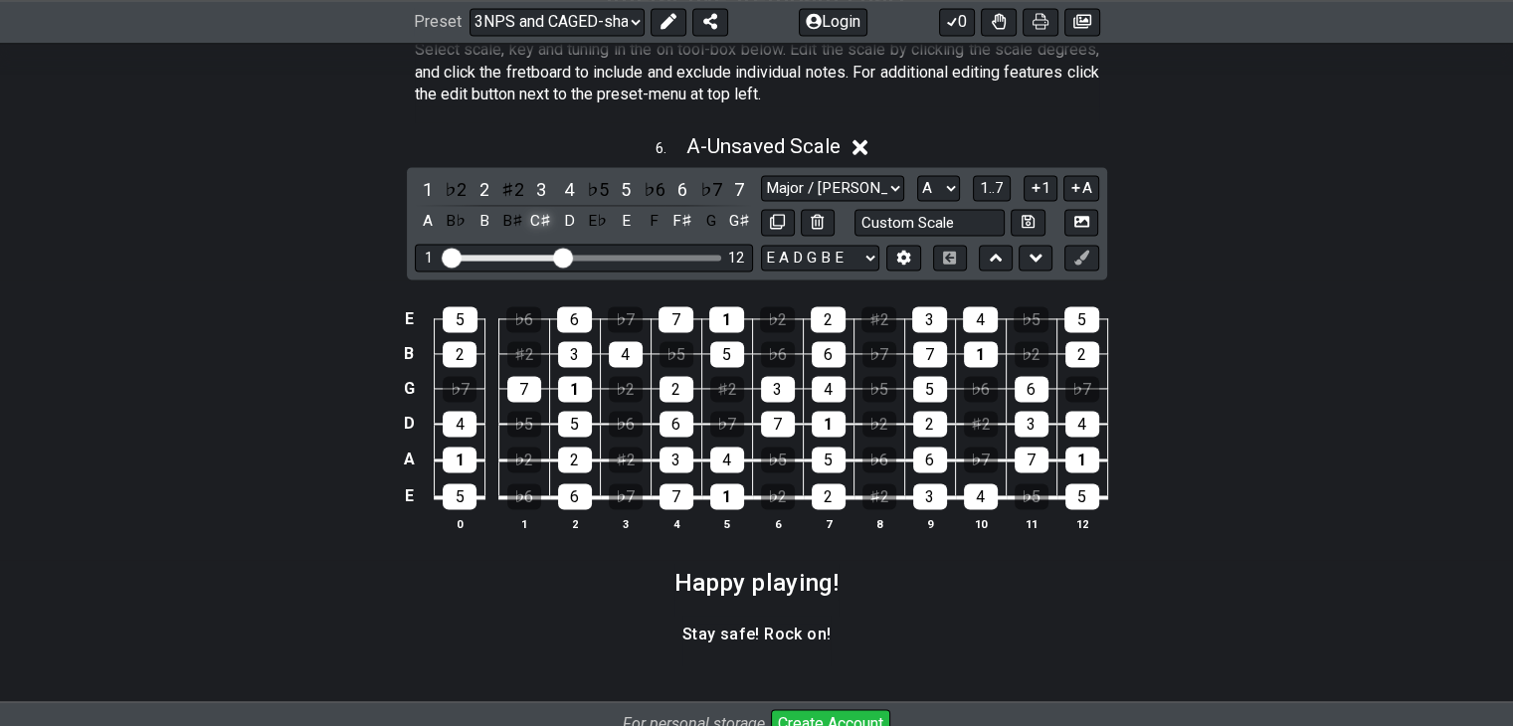
click at [549, 219] on div "C♯" at bounding box center [541, 221] width 26 height 27
click at [549, 222] on div "C♯" at bounding box center [541, 221] width 26 height 27
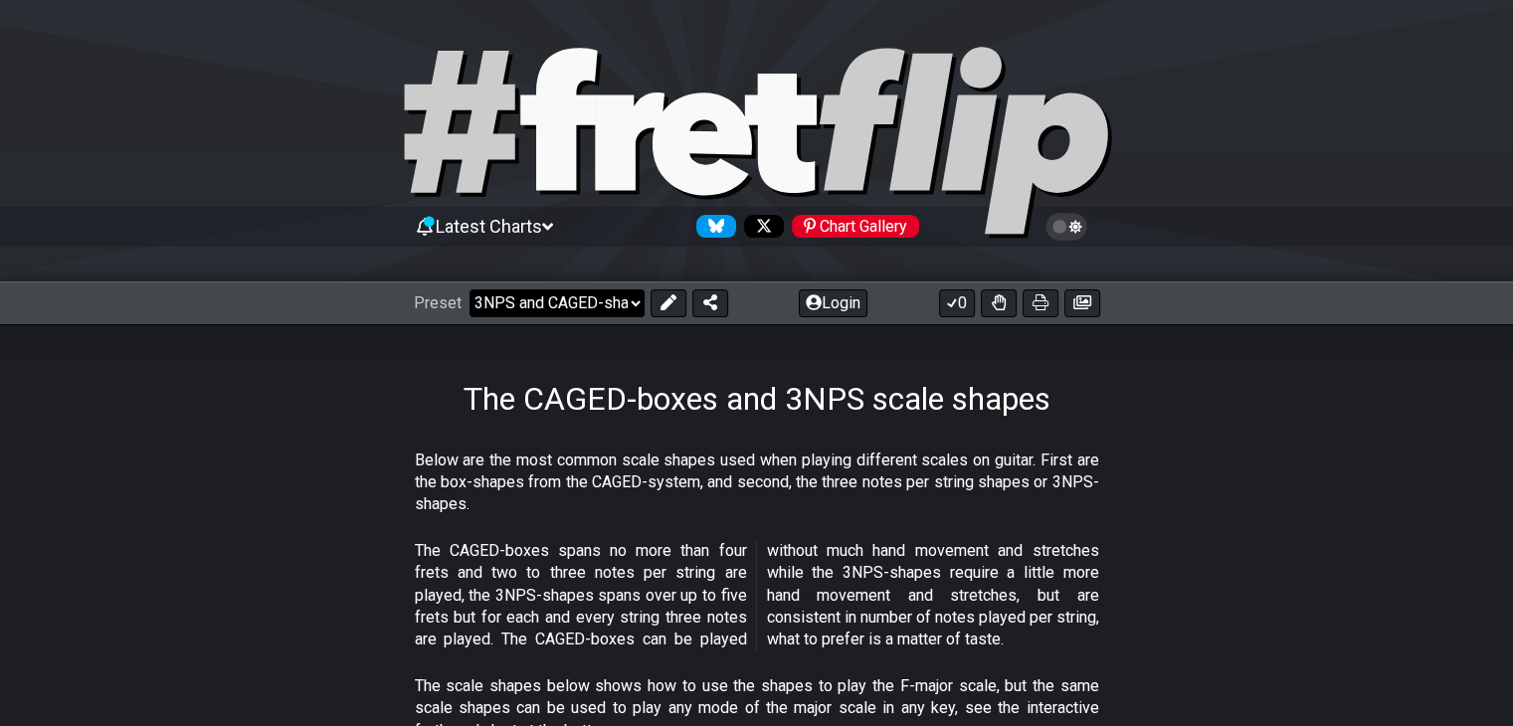
click at [515, 291] on select "Welcome to #fretflip! Initial Preset Custom Preset Minor Pentatonic Major Penta…" at bounding box center [556, 303] width 175 height 28
click at [469, 289] on select "Welcome to #fretflip! Initial Preset Custom Preset Minor Pentatonic Major Penta…" at bounding box center [556, 303] width 175 height 28
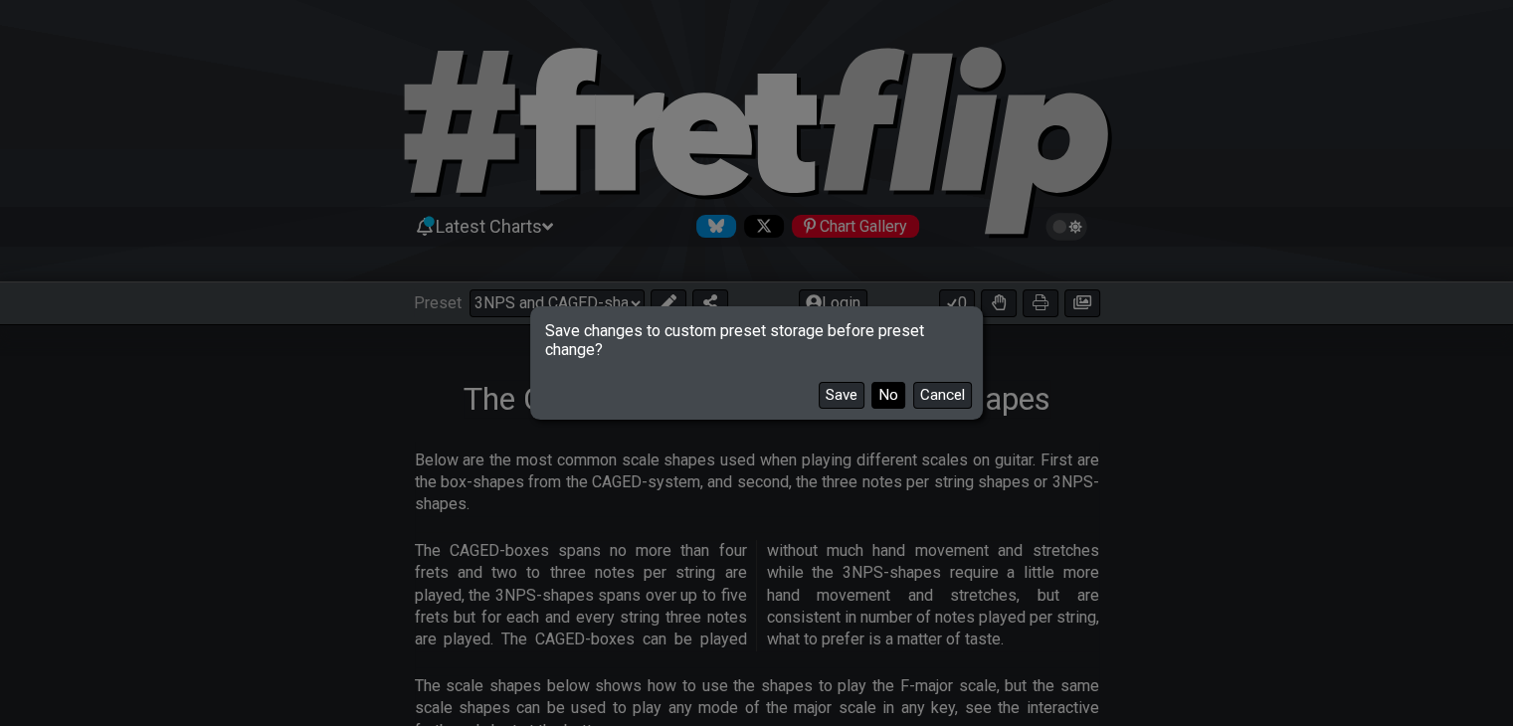
click at [885, 389] on button "No" at bounding box center [888, 395] width 34 height 27
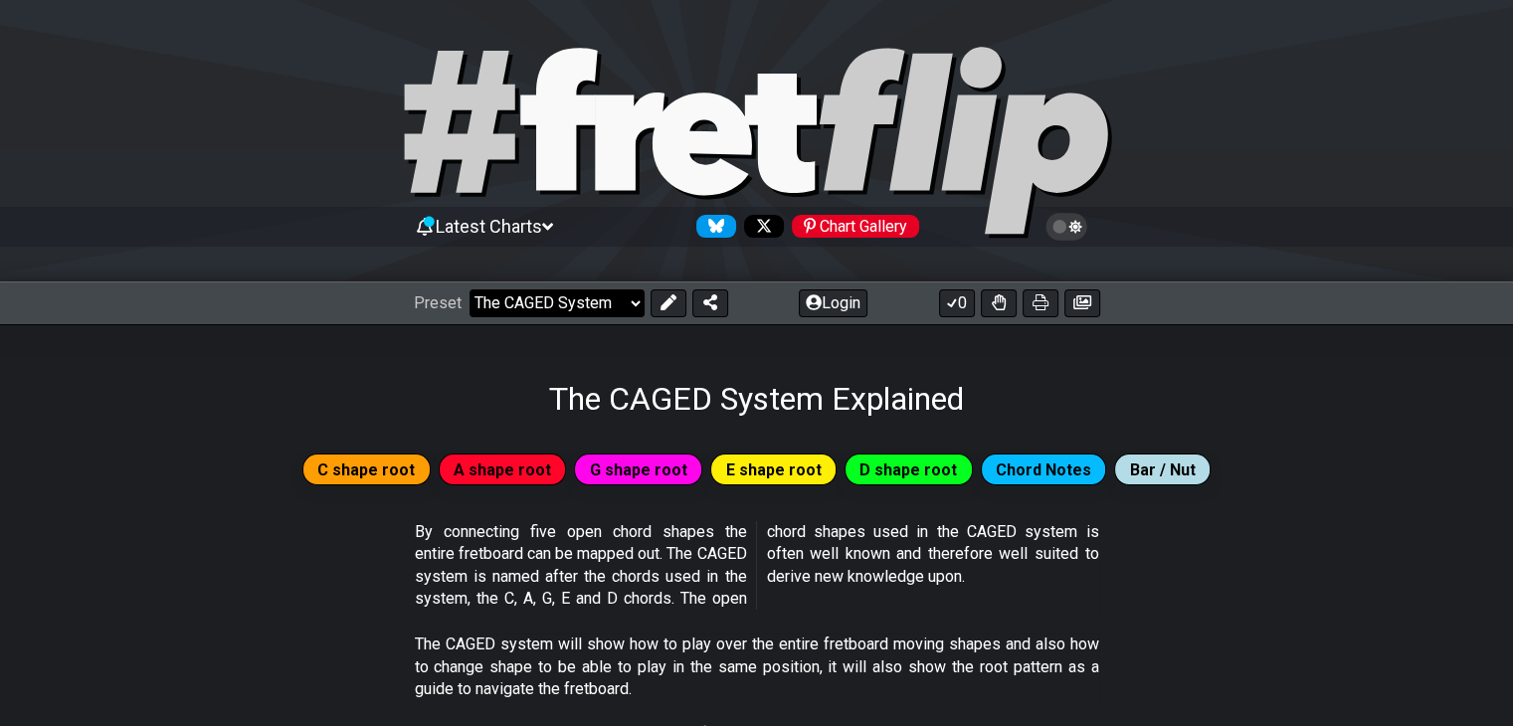
click at [589, 307] on select "Welcome to #fretflip! Initial Preset Custom Preset Minor Pentatonic Major Penta…" at bounding box center [556, 303] width 175 height 28
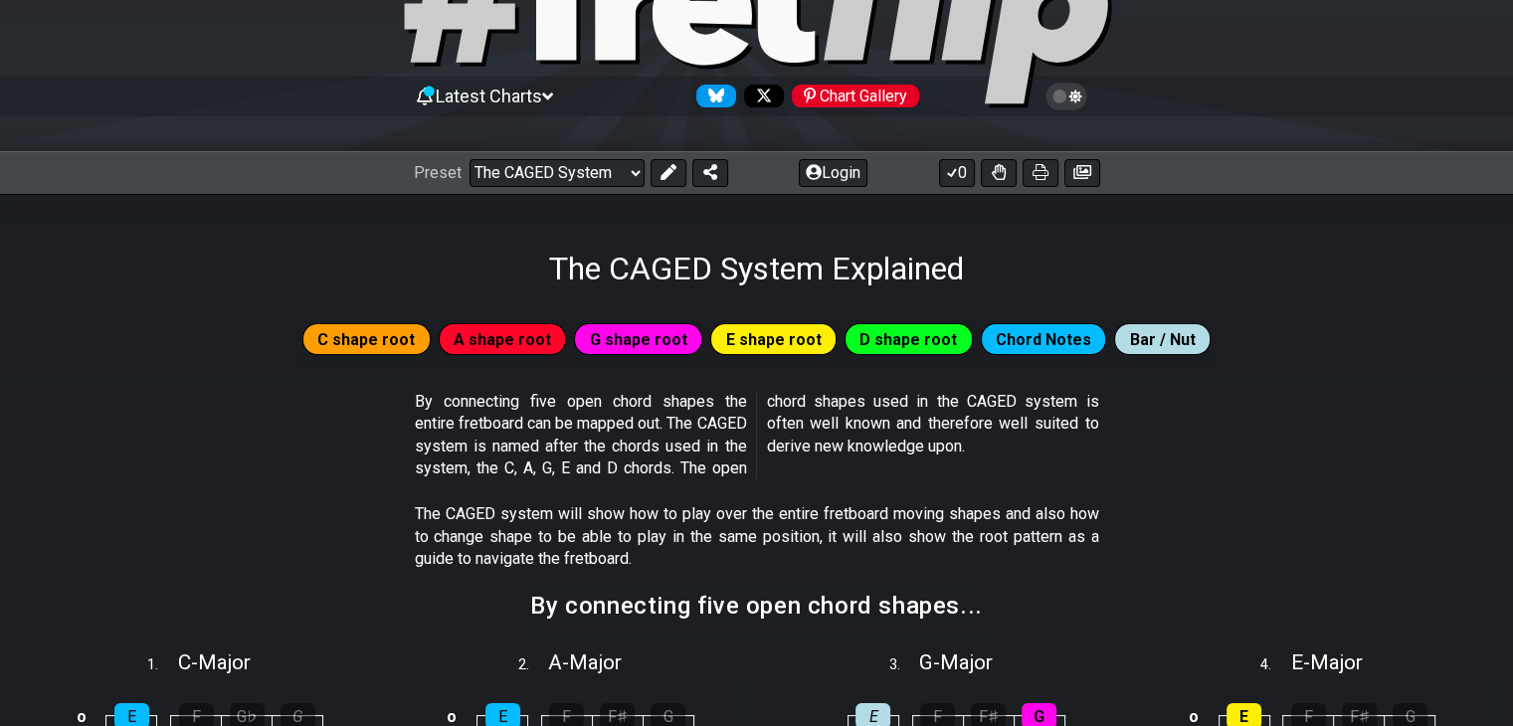
scroll to position [131, 0]
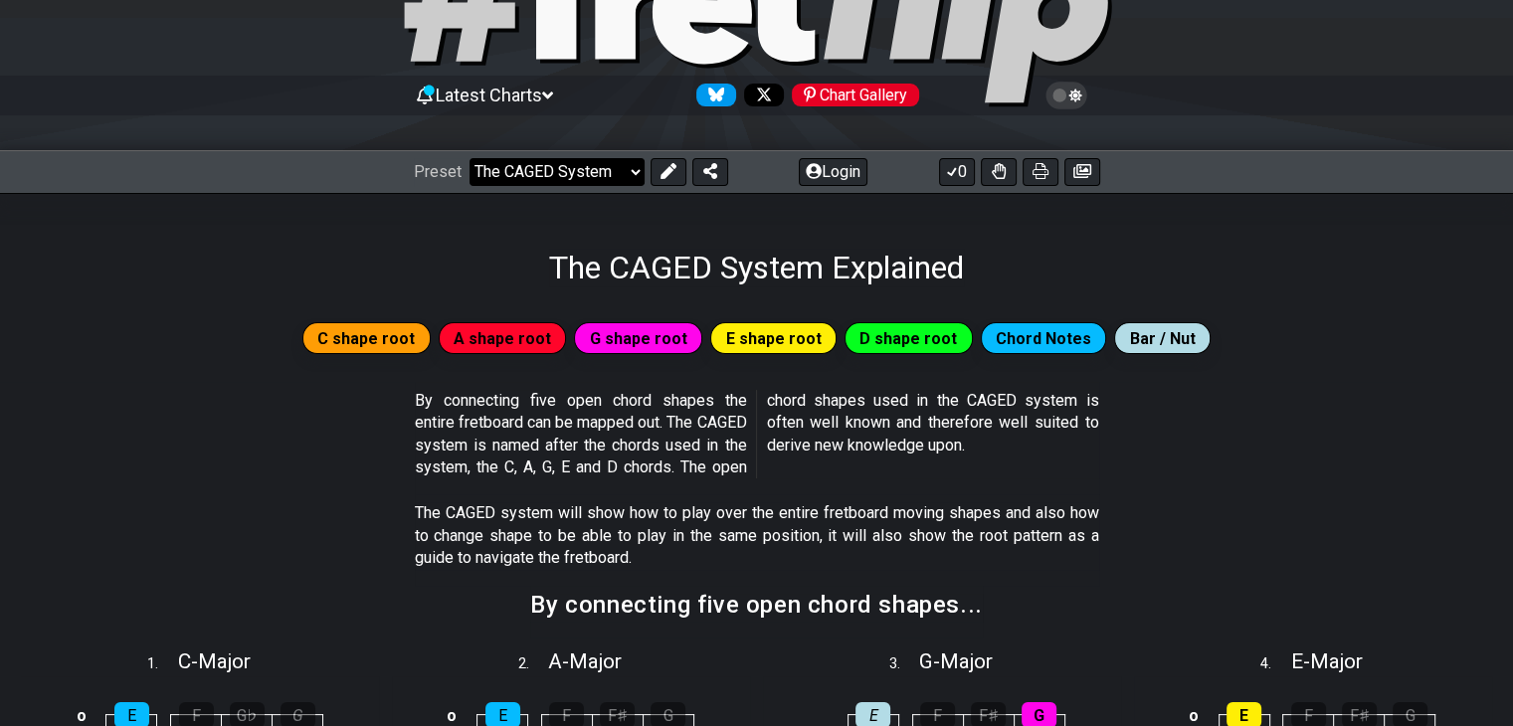
click at [577, 164] on select "Welcome to #fretflip! Initial Preset Custom Preset Minor Pentatonic Major Penta…" at bounding box center [556, 172] width 175 height 28
click at [469, 158] on select "Welcome to #fretflip! Initial Preset Custom Preset Minor Pentatonic Major Penta…" at bounding box center [556, 172] width 175 height 28
select select "/how-to-solo"
select select "C"
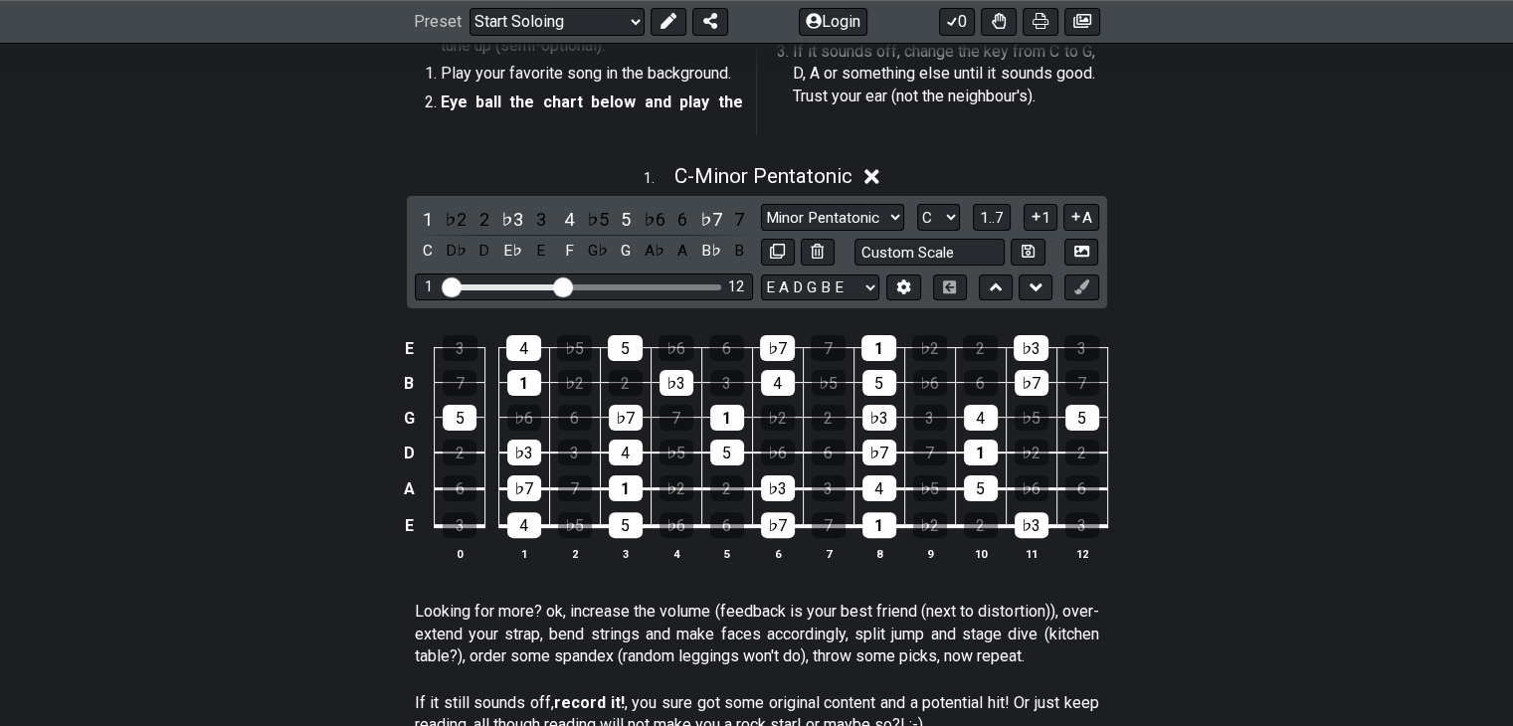
scroll to position [438, 0]
drag, startPoint x: 337, startPoint y: 427, endPoint x: 188, endPoint y: 416, distance: 149.6
click at [188, 416] on div "E 3 4 ♭5 5 ♭6 6 ♭7 7 1 ♭2 2 ♭3 3 B 7 1 ♭2 2 ♭3 3 4 ♭5 5 ♭6 6 ♭7 7 G 5 ♭6 6 ♭7 7…" at bounding box center [756, 447] width 1513 height 279
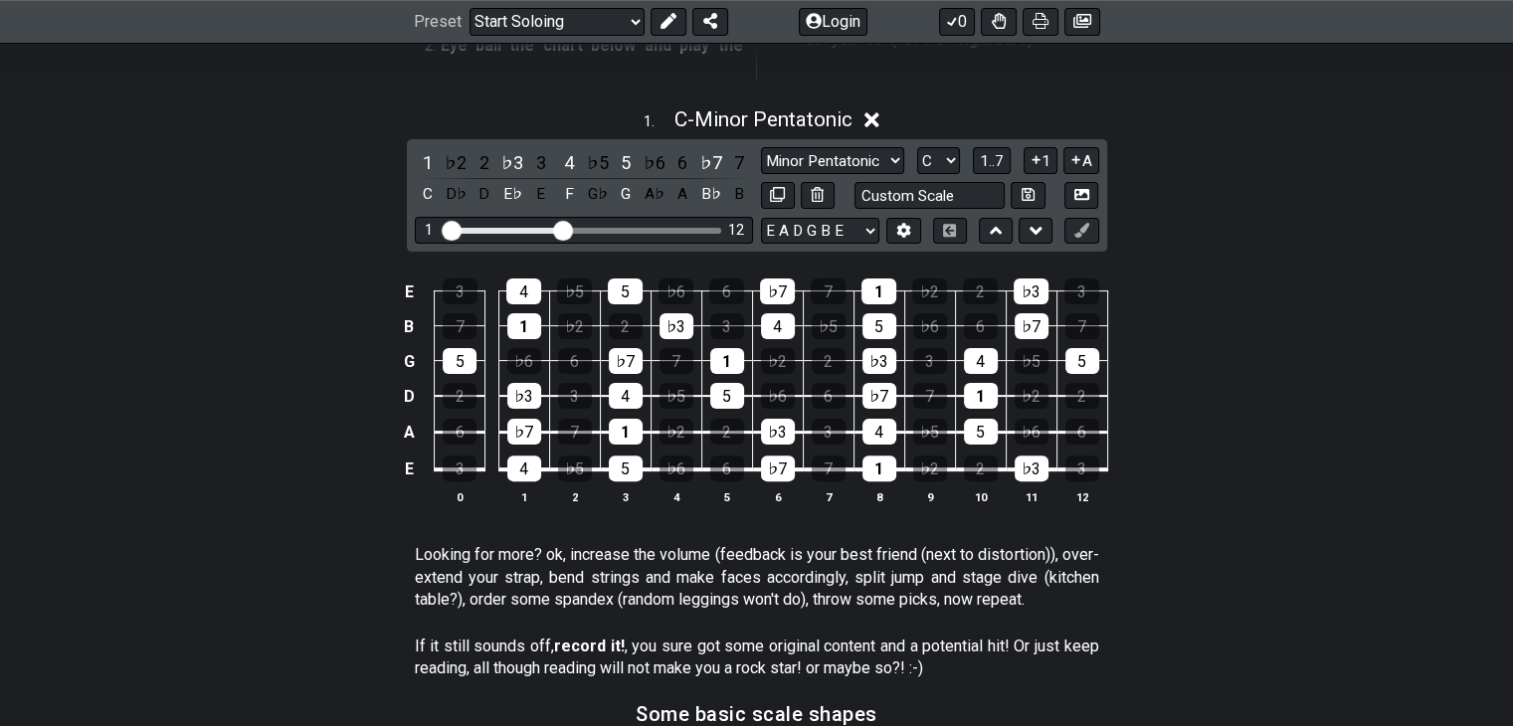
scroll to position [531, 0]
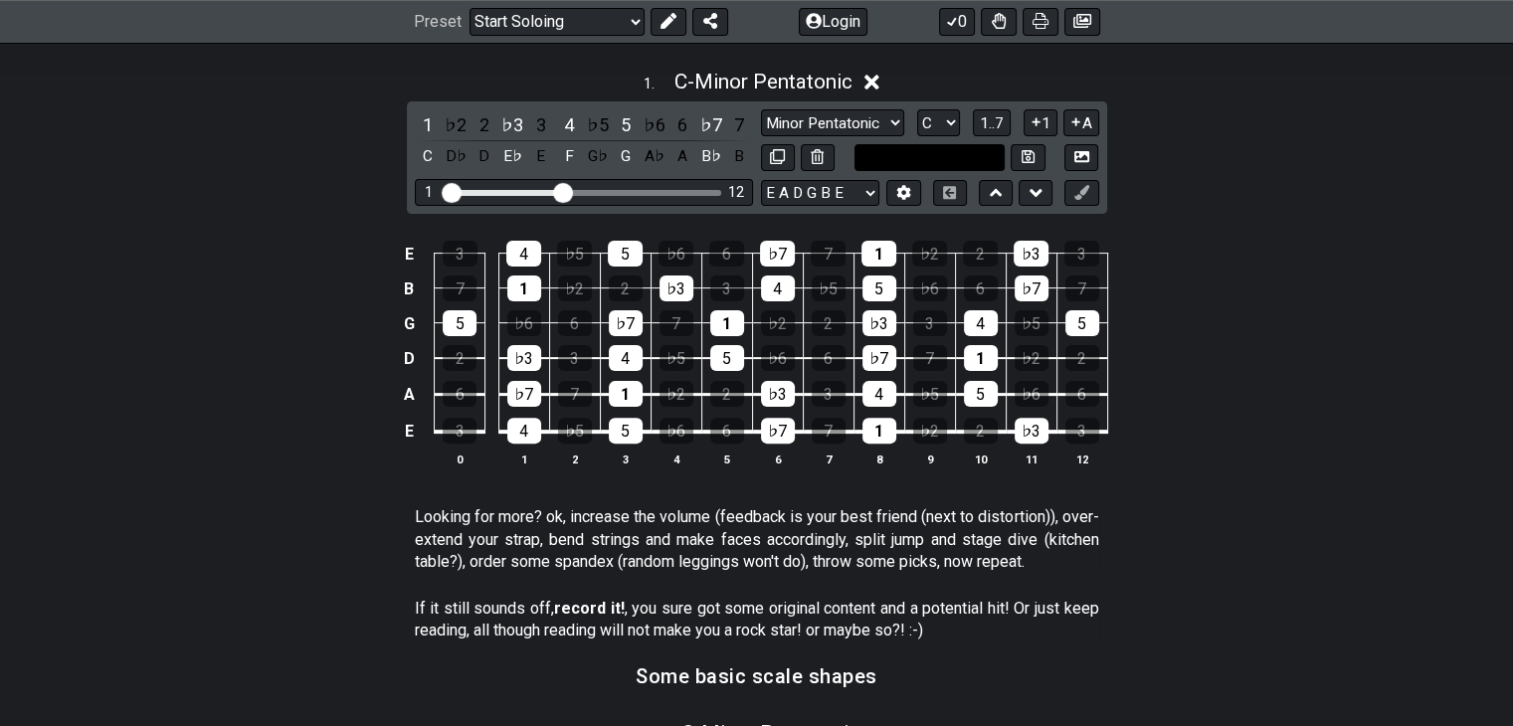
click at [927, 153] on input "text" at bounding box center [929, 157] width 151 height 27
type input "Custom Scale"
click at [243, 389] on div "E 3 4 ♭5 5 ♭6 6 ♭7 7 1 ♭2 2 ♭3 3 B 7 1 ♭2 2 ♭3 3 4 ♭5 5 ♭6 6 ♭7 7 G 5 ♭6 6 ♭7 7…" at bounding box center [756, 354] width 1513 height 279
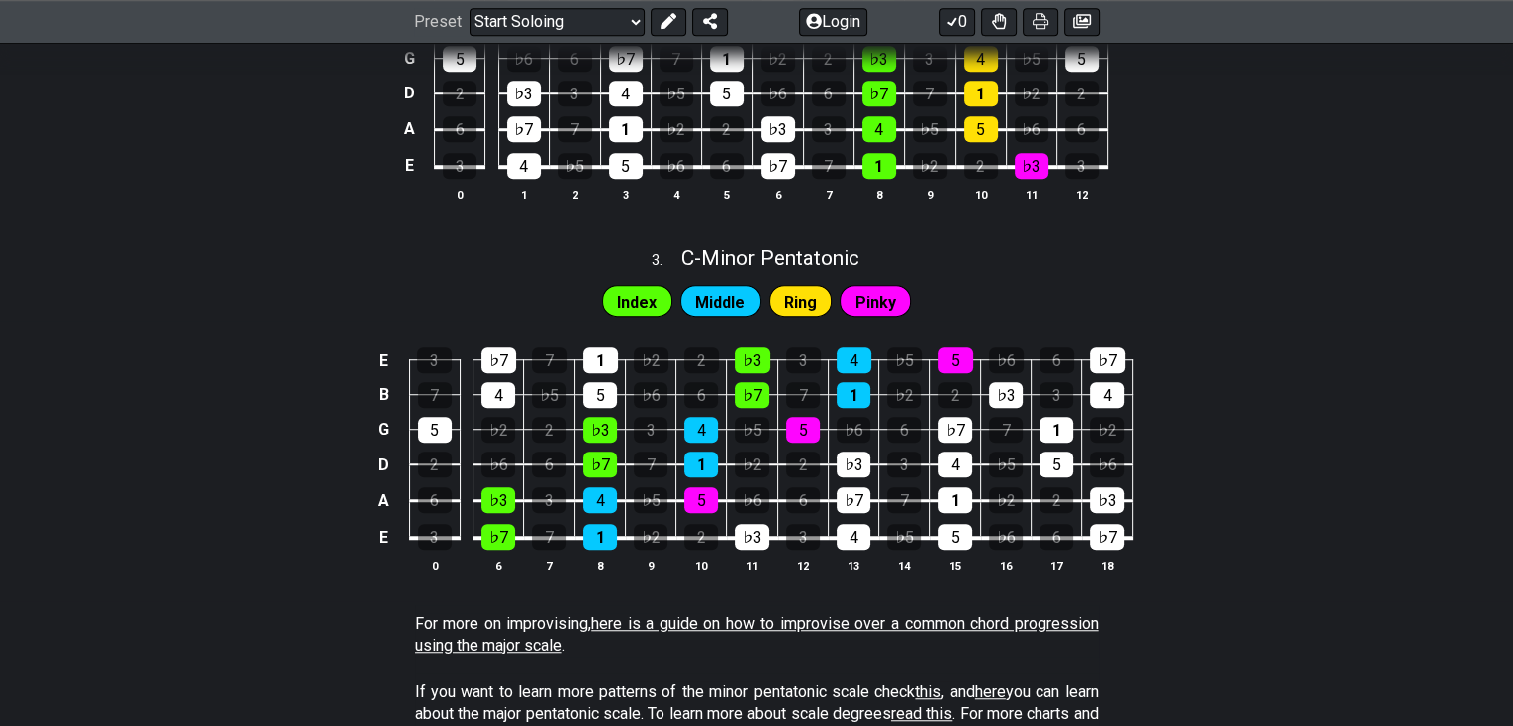
scroll to position [1379, 0]
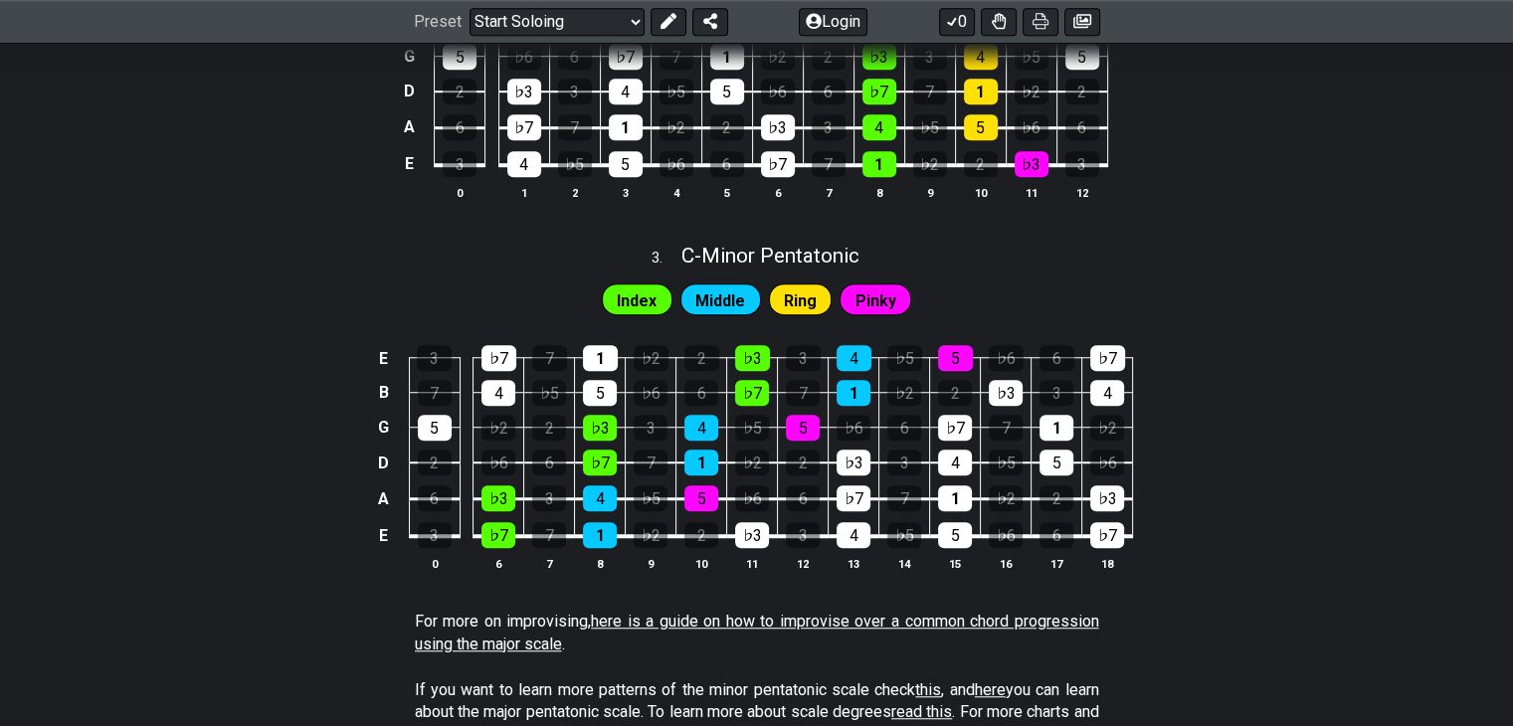
click at [684, 622] on link "here is a guide on how to improvise over a common chord progression using the m…" at bounding box center [757, 632] width 684 height 41
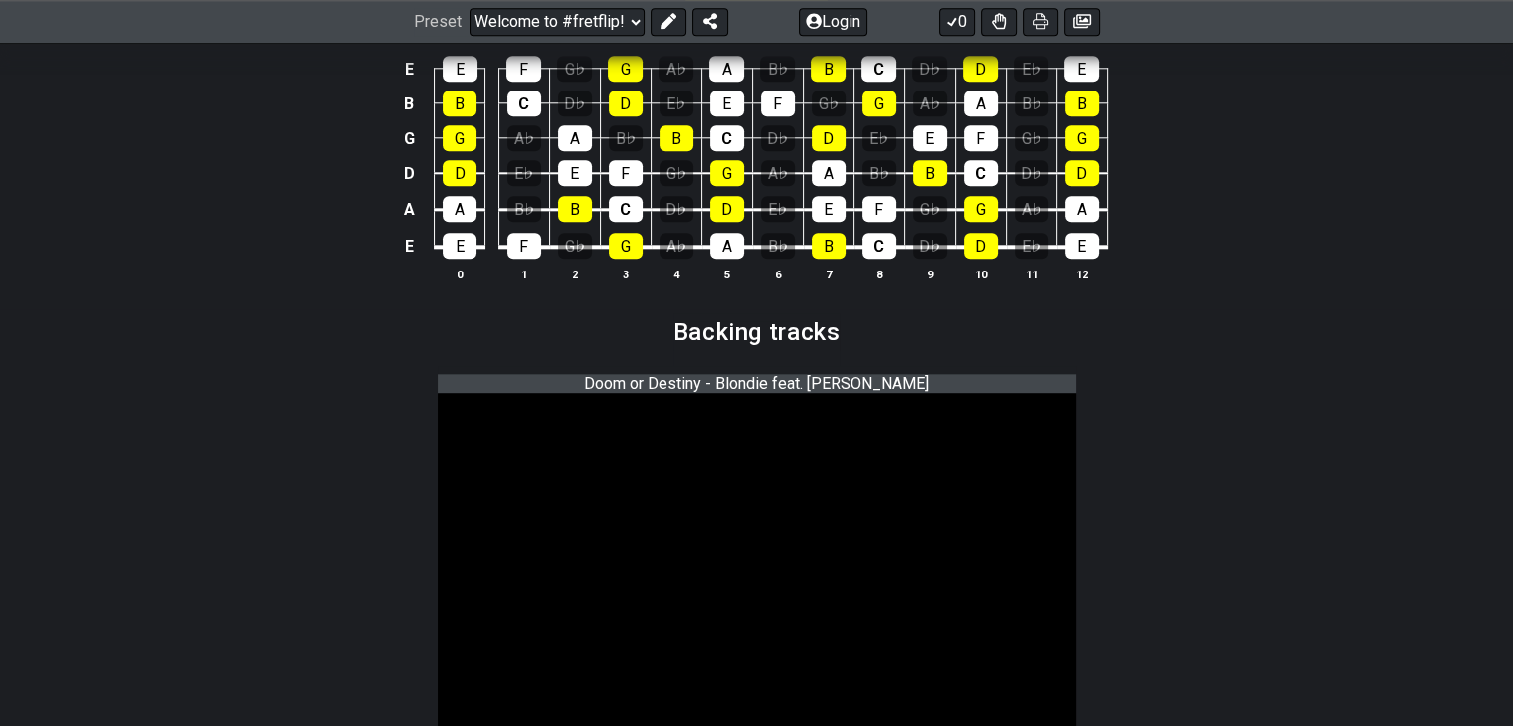
scroll to position [2168, 0]
